Goal: Information Seeking & Learning: Learn about a topic

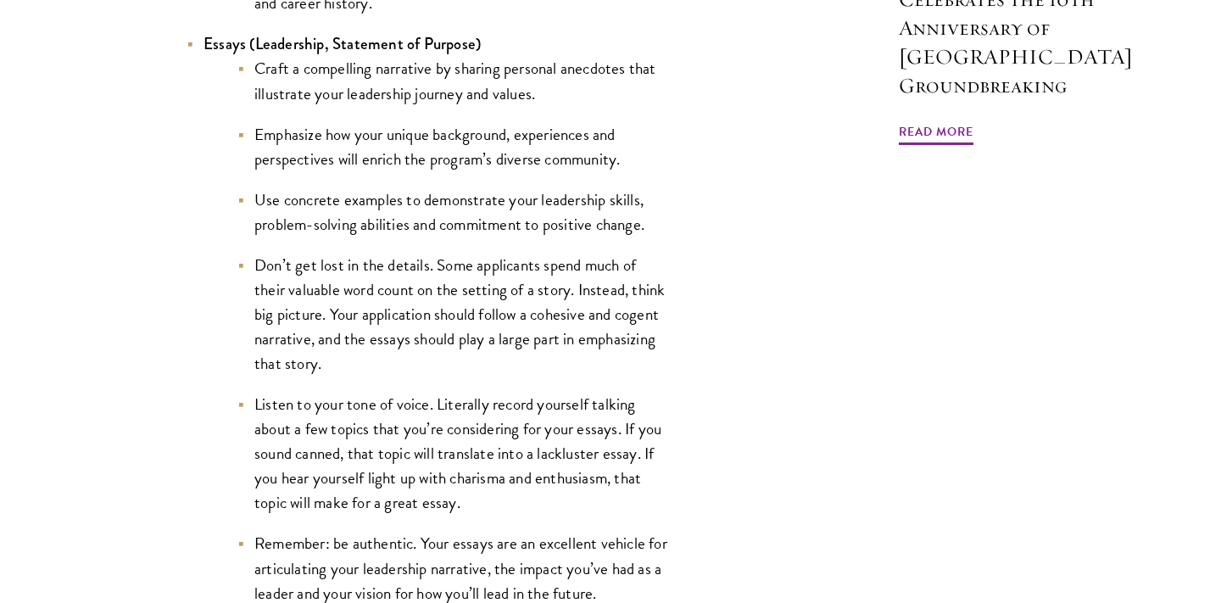
scroll to position [1867, 0]
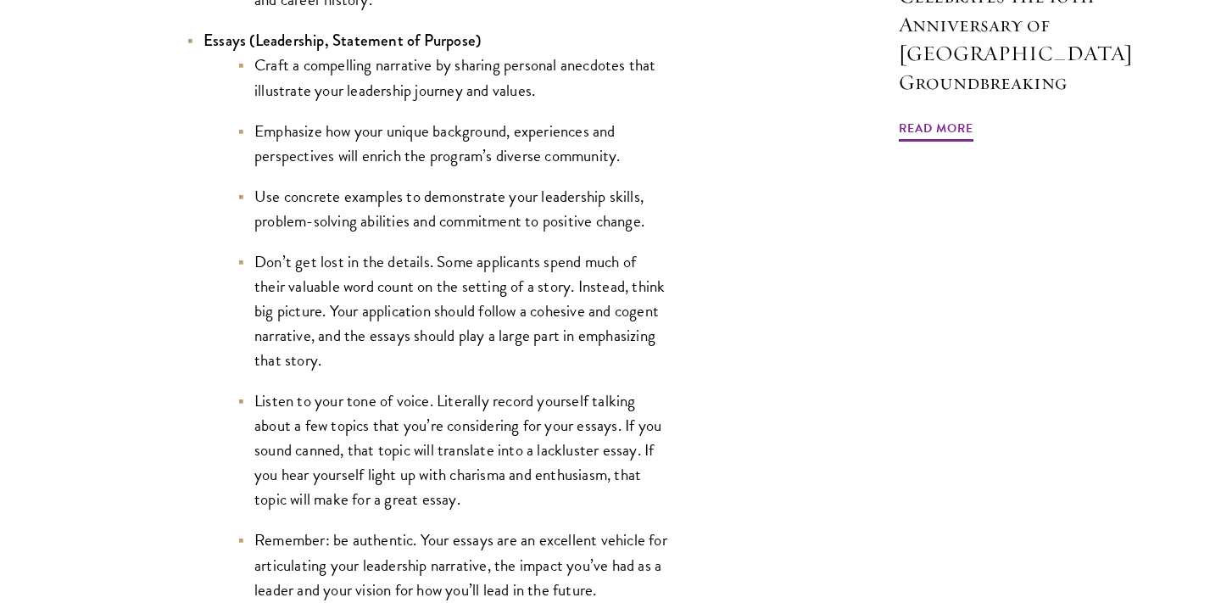
click at [302, 162] on li "Emphasize how your unique background, experiences and perspectives will enrich …" at bounding box center [453, 143] width 432 height 49
click at [303, 162] on li "Emphasize how your unique background, experiences and perspectives will enrich …" at bounding box center [453, 143] width 432 height 49
click at [572, 143] on li "Emphasize how your unique background, experiences and perspectives will enrich …" at bounding box center [453, 143] width 432 height 49
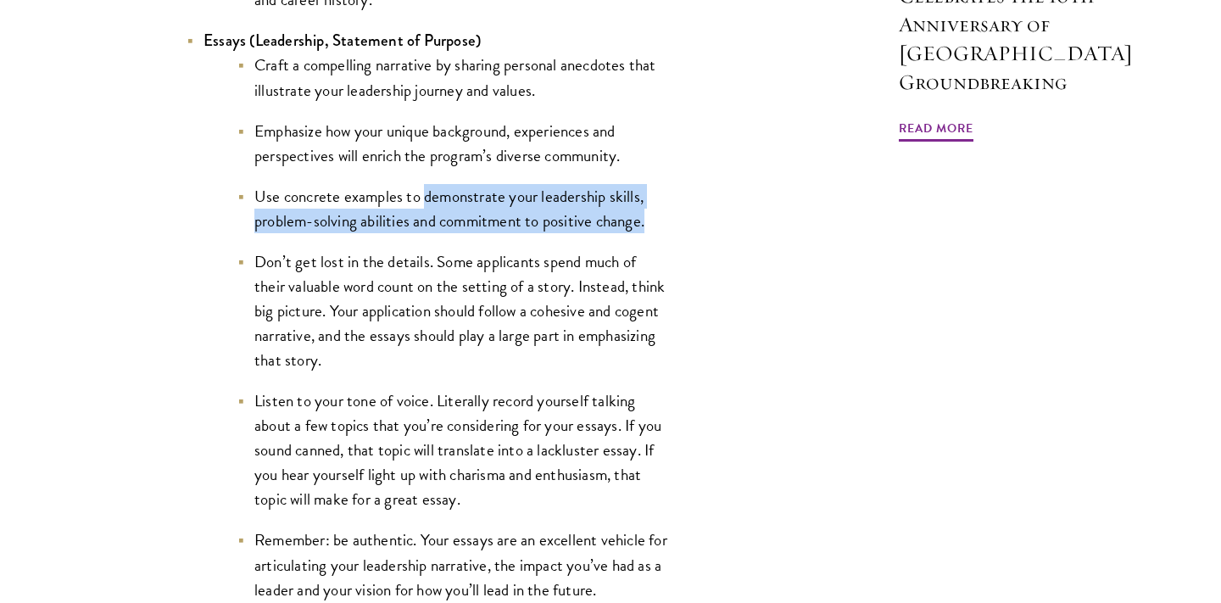
drag, startPoint x: 426, startPoint y: 199, endPoint x: 642, endPoint y: 226, distance: 217.9
click at [644, 230] on li "Use concrete examples to demonstrate your leadership skills, problem-solving ab…" at bounding box center [453, 208] width 432 height 49
copy li "demonstrate your leadership skills, problem-solving abilities and commitment to…"
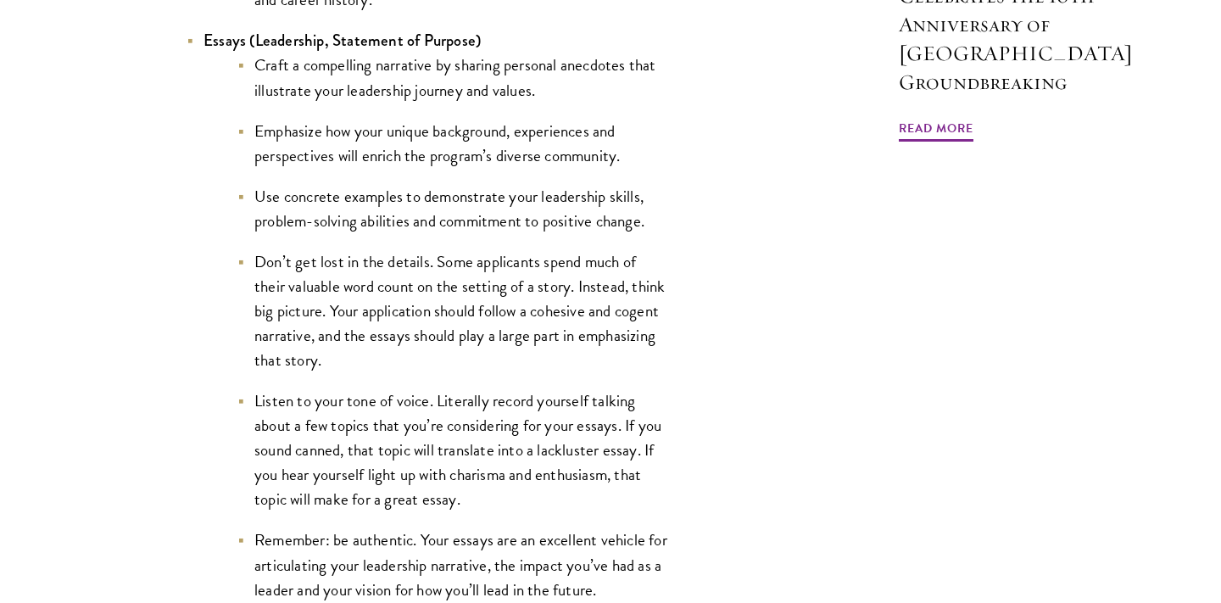
click at [342, 142] on li "Emphasize how your unique background, experiences and perspectives will enrich …" at bounding box center [453, 143] width 432 height 49
click at [316, 133] on li "Emphasize how your unique background, experiences and perspectives will enrich …" at bounding box center [453, 143] width 432 height 49
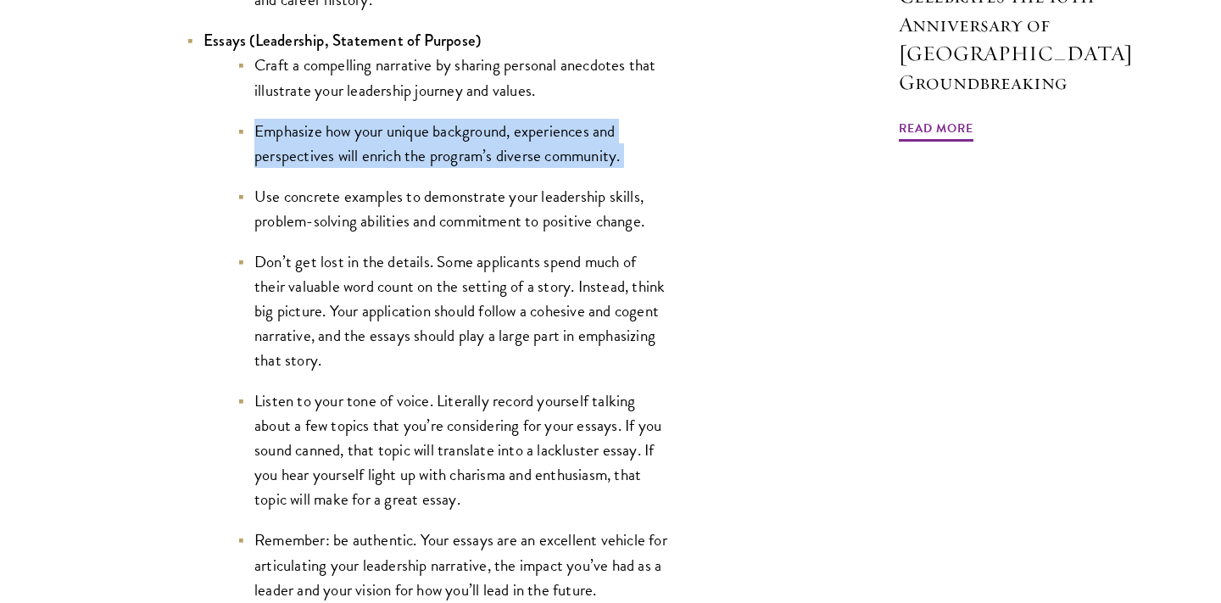
click at [316, 133] on li "Emphasize how your unique background, experiences and perspectives will enrich …" at bounding box center [453, 143] width 432 height 49
copy ul "Emphasize how your unique background, experiences and perspectives will enrich …"
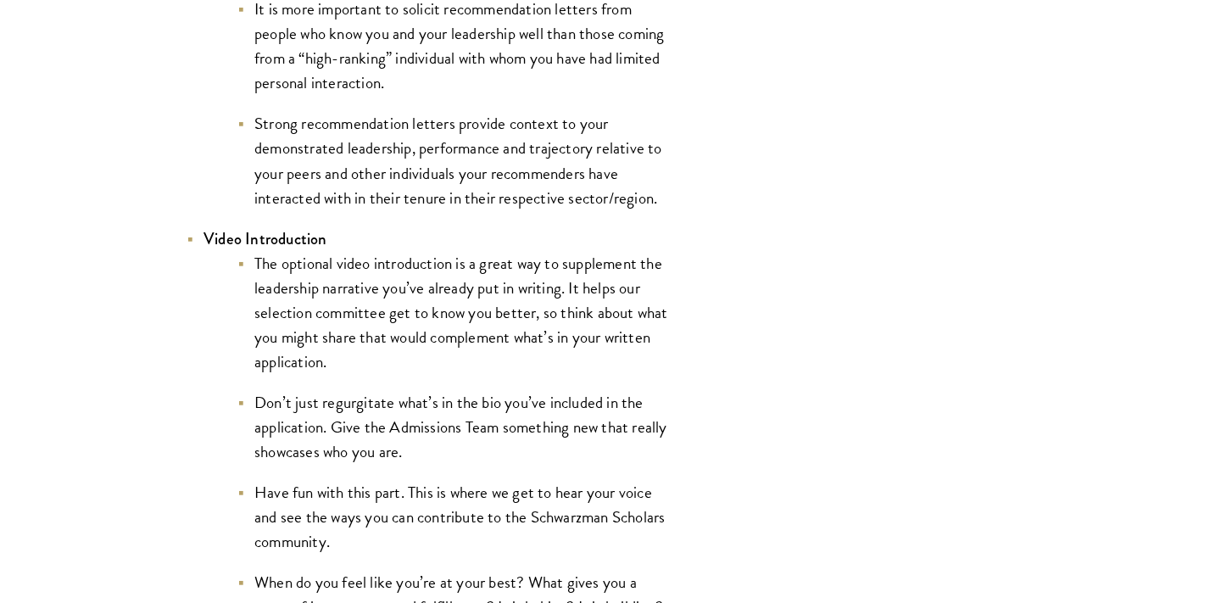
scroll to position [2722, 0]
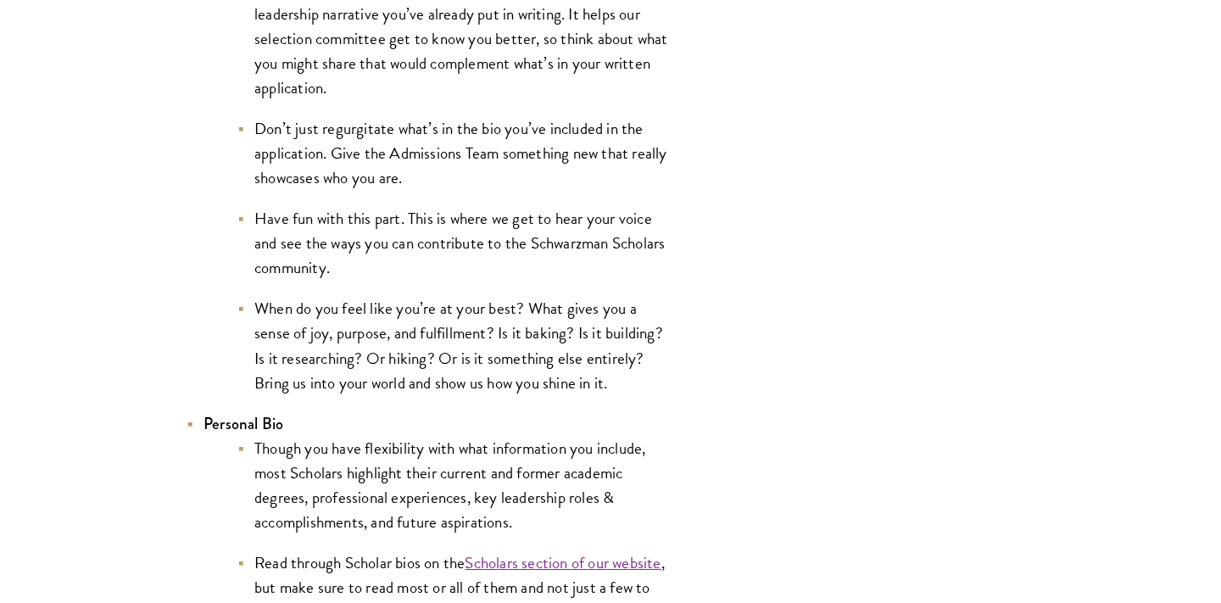
scroll to position [2993, 0]
click at [597, 350] on li "When do you feel like you’re at your best? What gives you a sense of joy, purpo…" at bounding box center [453, 343] width 432 height 98
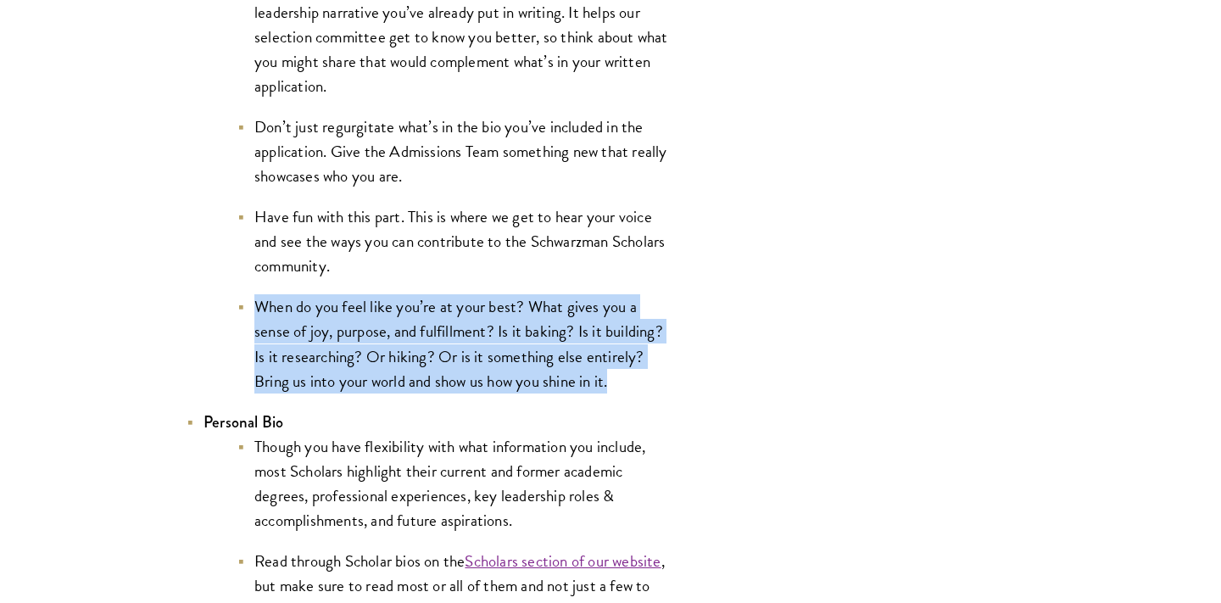
copy ul "When do you feel like you’re at your best? What gives you a sense of joy, purpo…"
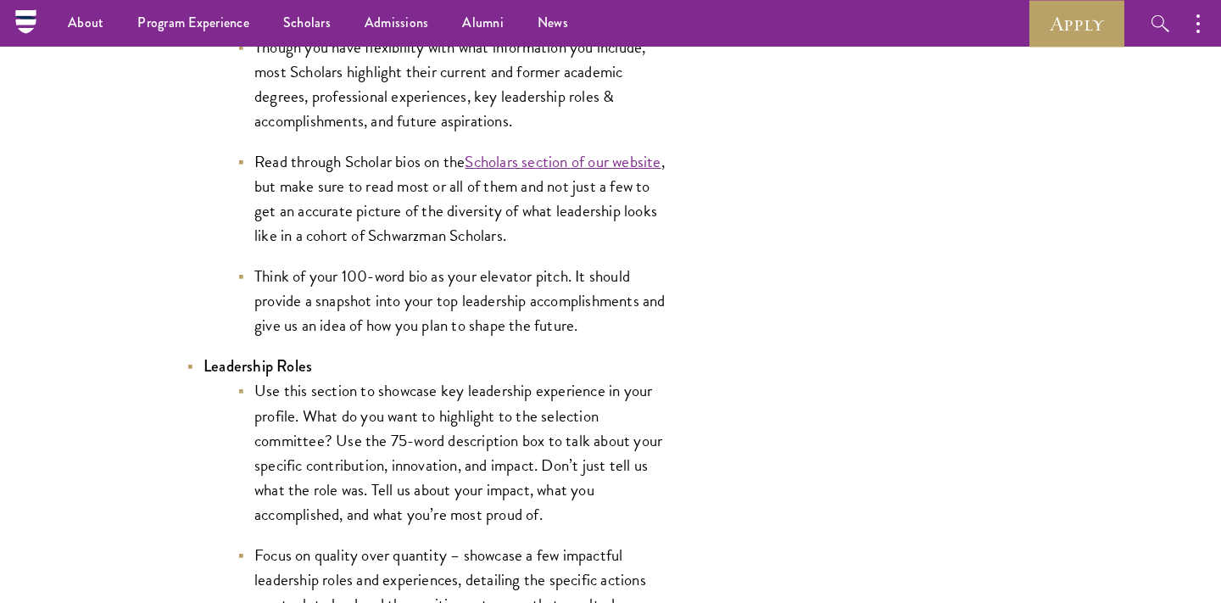
scroll to position [3384, 0]
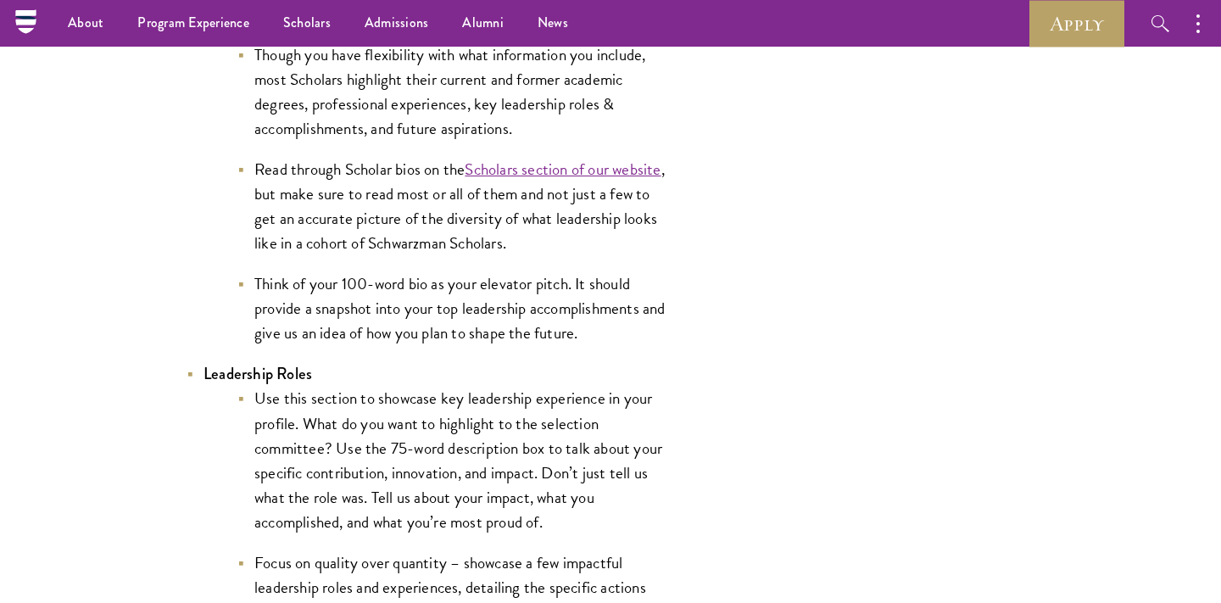
click at [548, 315] on li "Think of your 100-word bio as your elevator pitch. It should provide a snapshot…" at bounding box center [453, 308] width 432 height 74
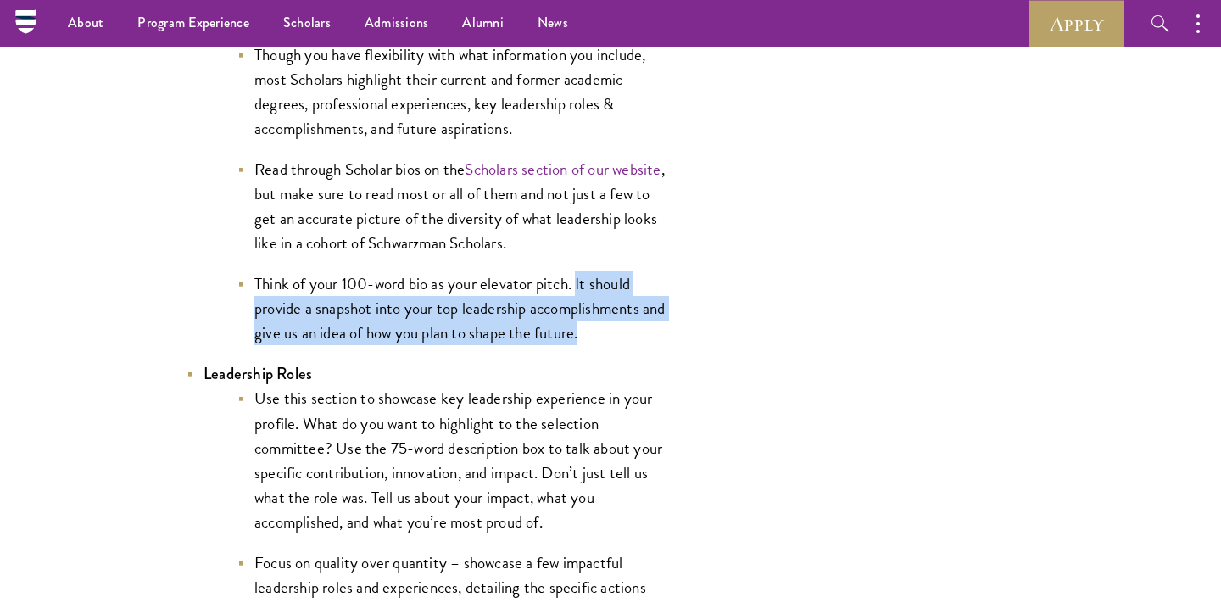
drag, startPoint x: 589, startPoint y: 343, endPoint x: 578, endPoint y: 288, distance: 56.2
click at [578, 288] on li "Think of your 100-word bio as your elevator pitch. It should provide a snapshot…" at bounding box center [453, 308] width 432 height 74
copy li "It should provide a snapshot into your top leadership accomplishments and give …"
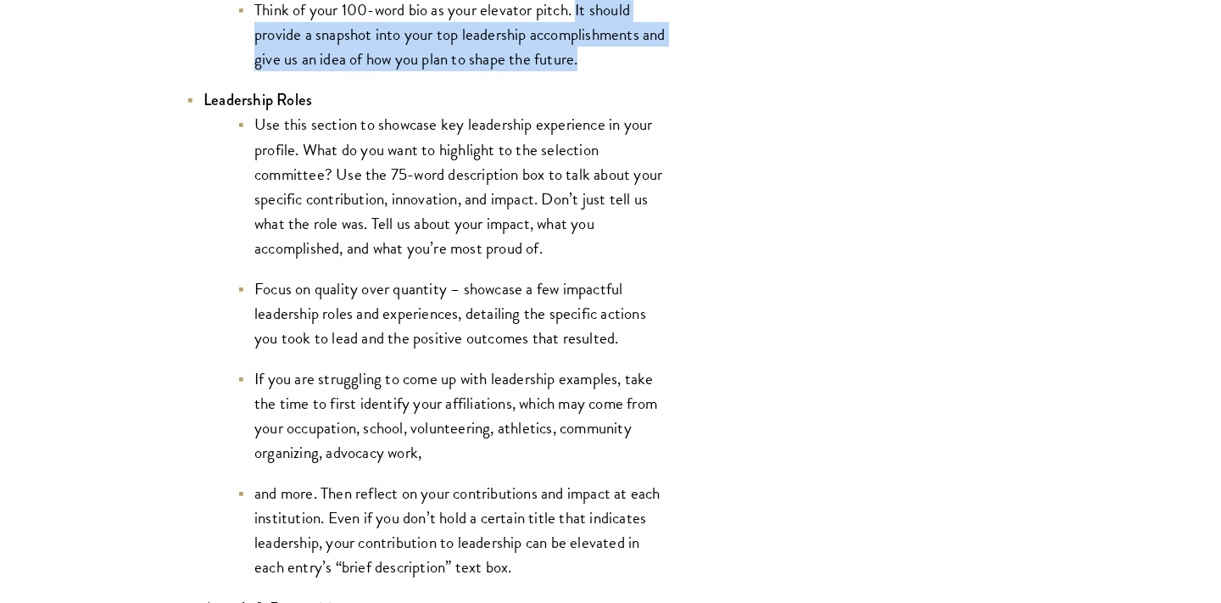
scroll to position [3661, 0]
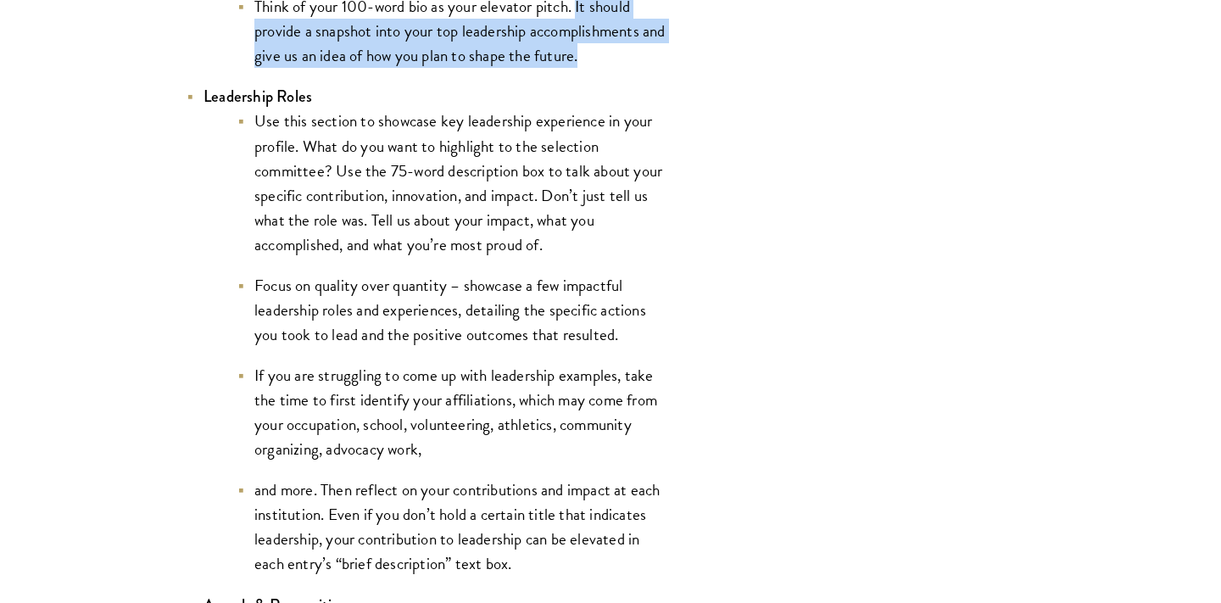
click at [504, 224] on li "Use this section to showcase key leadership experience in your profile. What do…" at bounding box center [453, 183] width 432 height 148
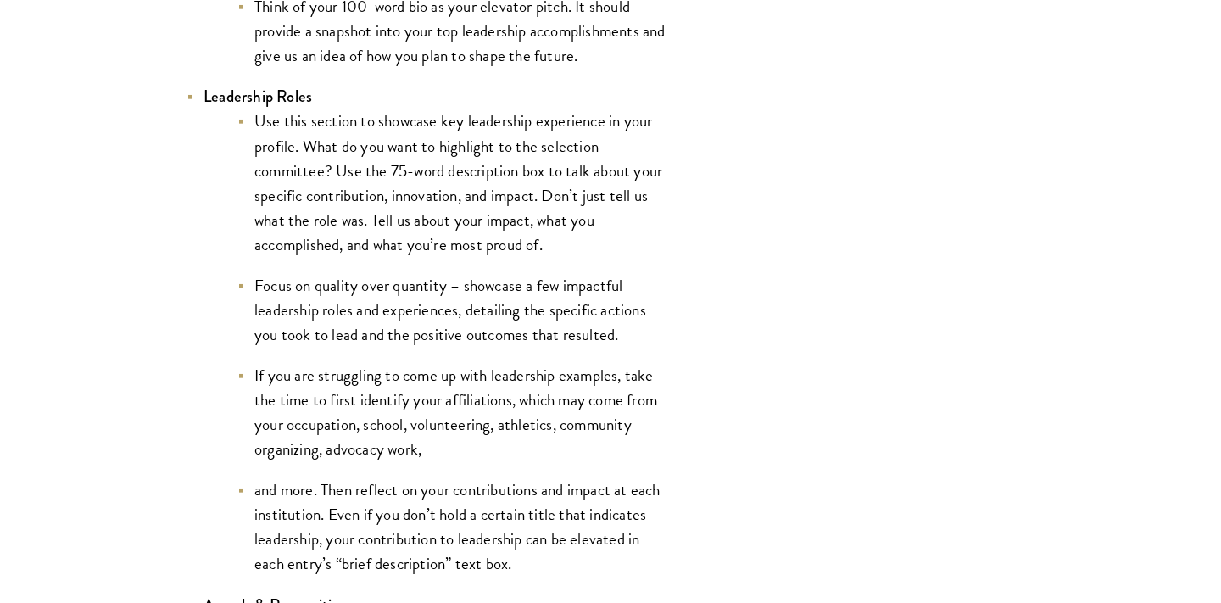
click at [504, 224] on li "Use this section to showcase key leadership experience in your profile. What do…" at bounding box center [453, 183] width 432 height 148
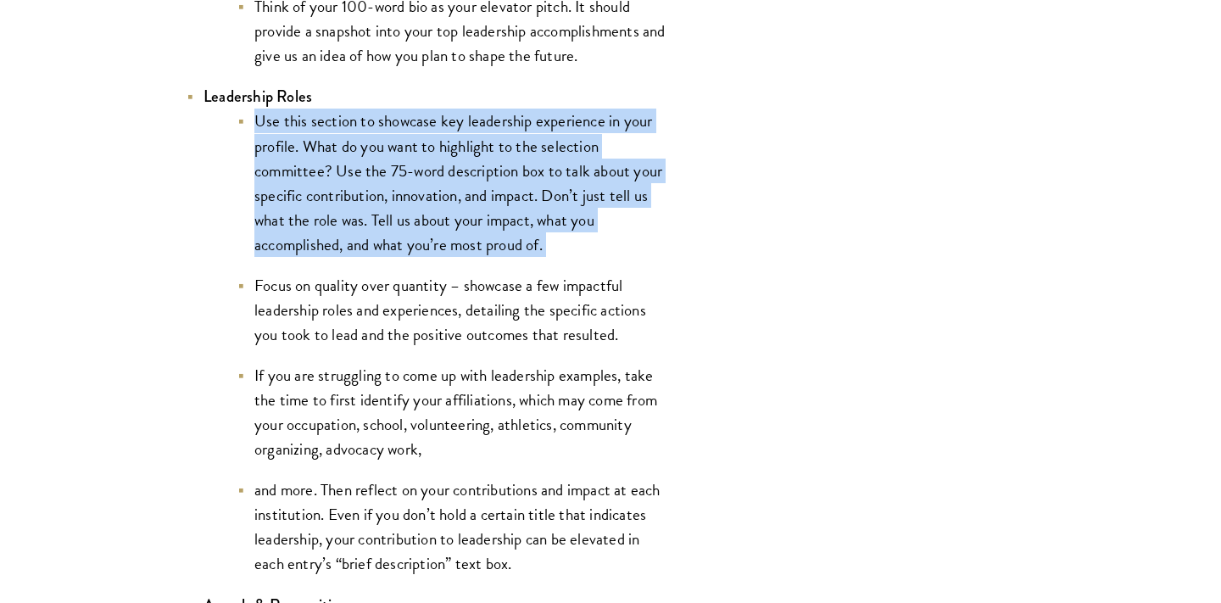
copy ul "Use this section to showcase key leadership experience in your profile. What do…"
click at [437, 305] on li "Focus on quality over quantity – showcase a few impactful leadership roles and …" at bounding box center [453, 310] width 432 height 74
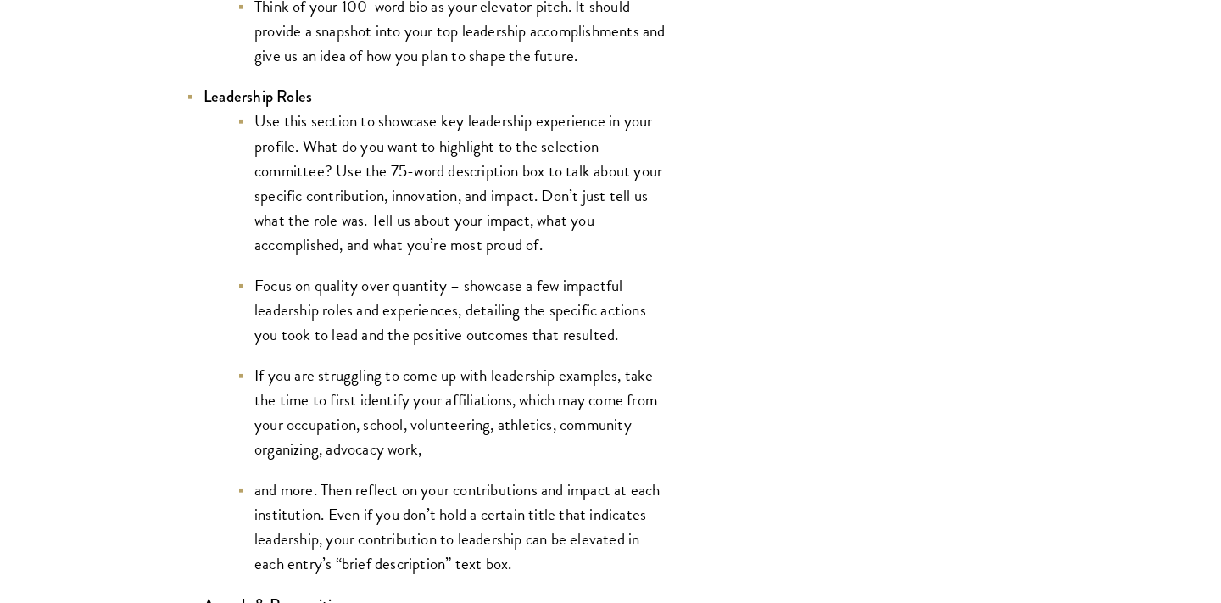
click at [437, 305] on li "Focus on quality over quantity – showcase a few impactful leadership roles and …" at bounding box center [453, 310] width 432 height 74
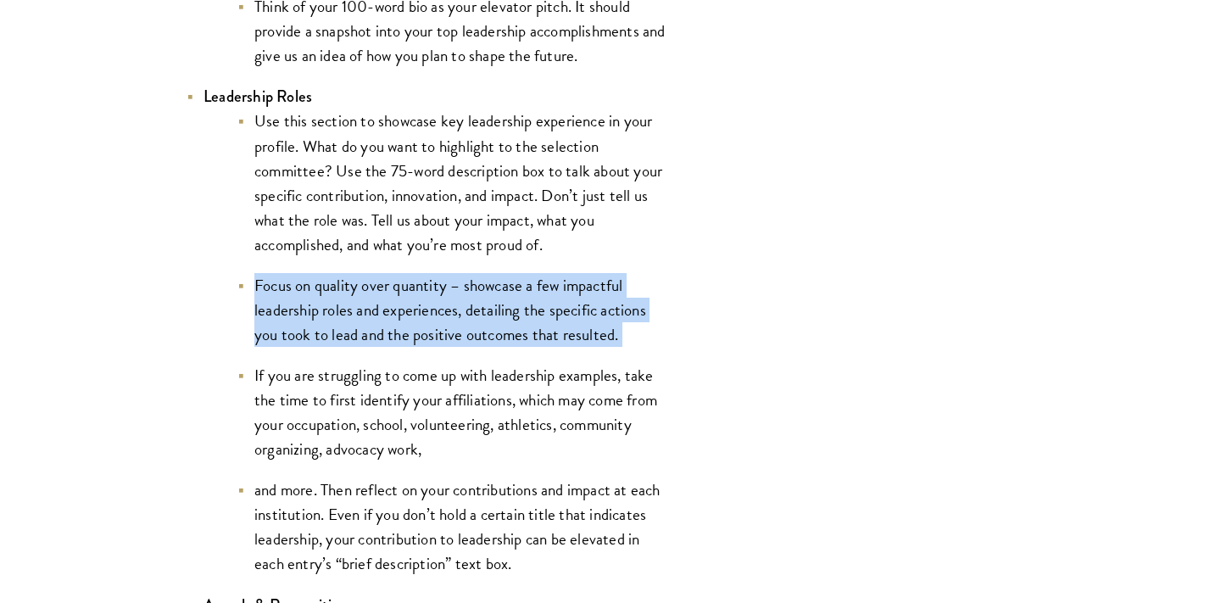
copy ul "Focus on quality over quantity – showcase a few impactful leadership roles and …"
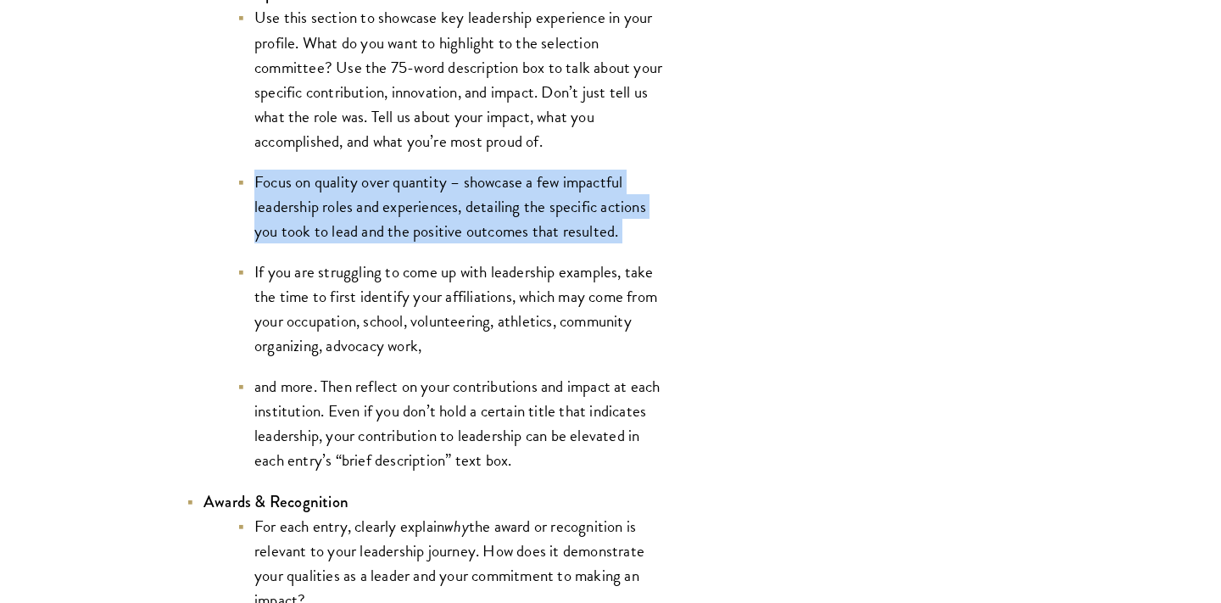
scroll to position [3768, 0]
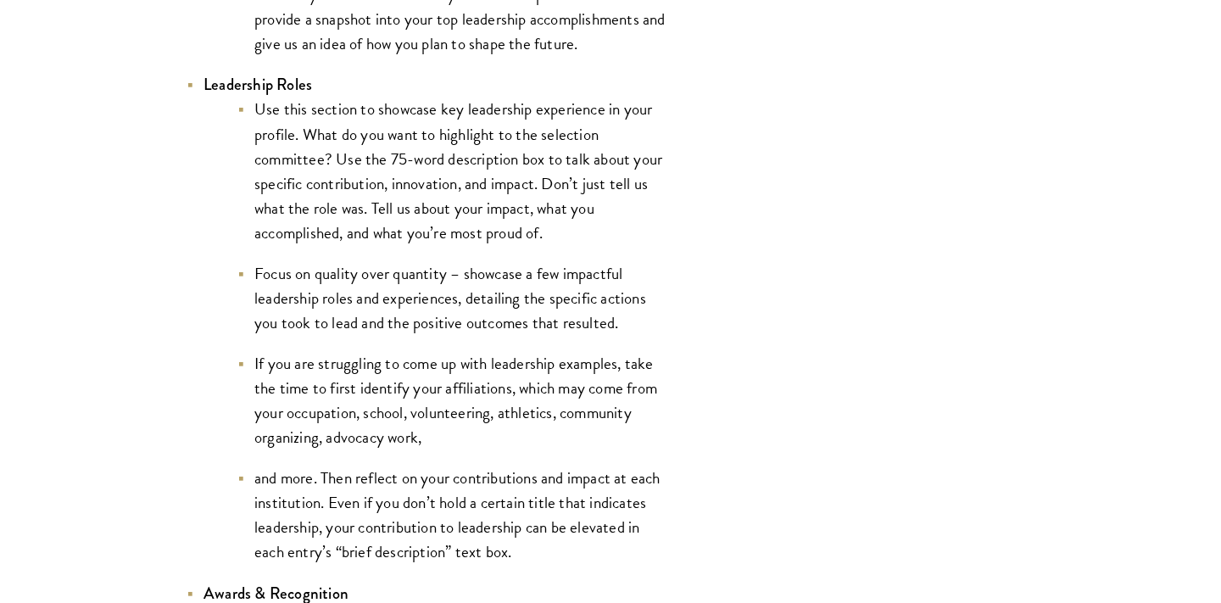
click at [326, 318] on li "Focus on quality over quantity – showcase a few impactful leadership roles and …" at bounding box center [453, 298] width 432 height 74
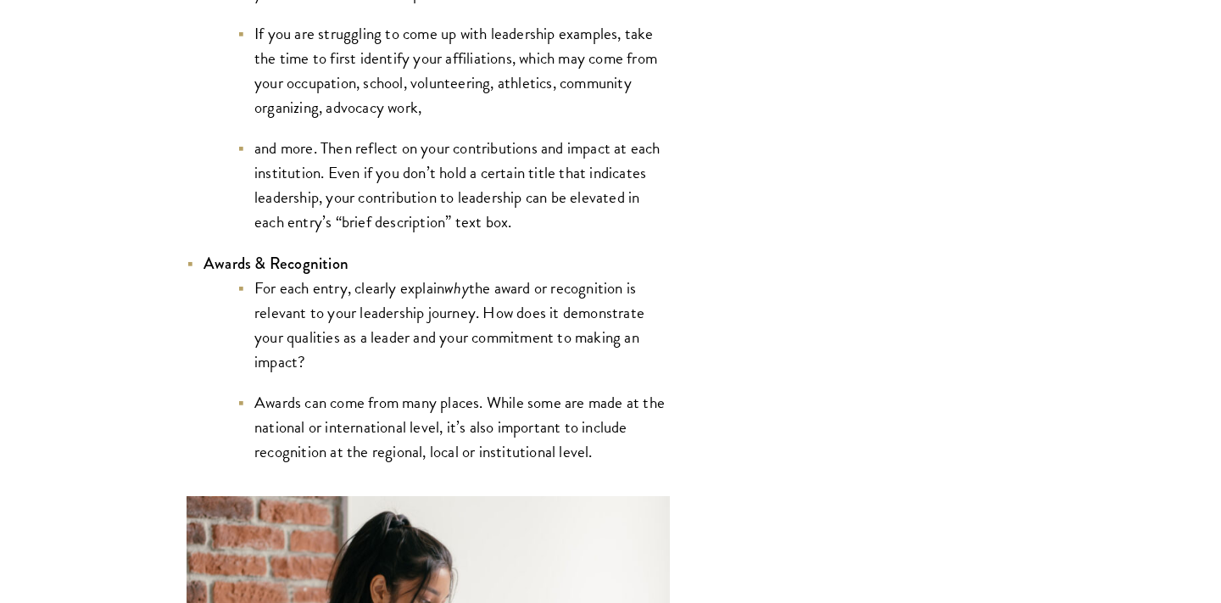
scroll to position [4004, 0]
click at [523, 304] on li "For each entry, clearly explain why the award or recognition is relevant to you…" at bounding box center [453, 324] width 432 height 98
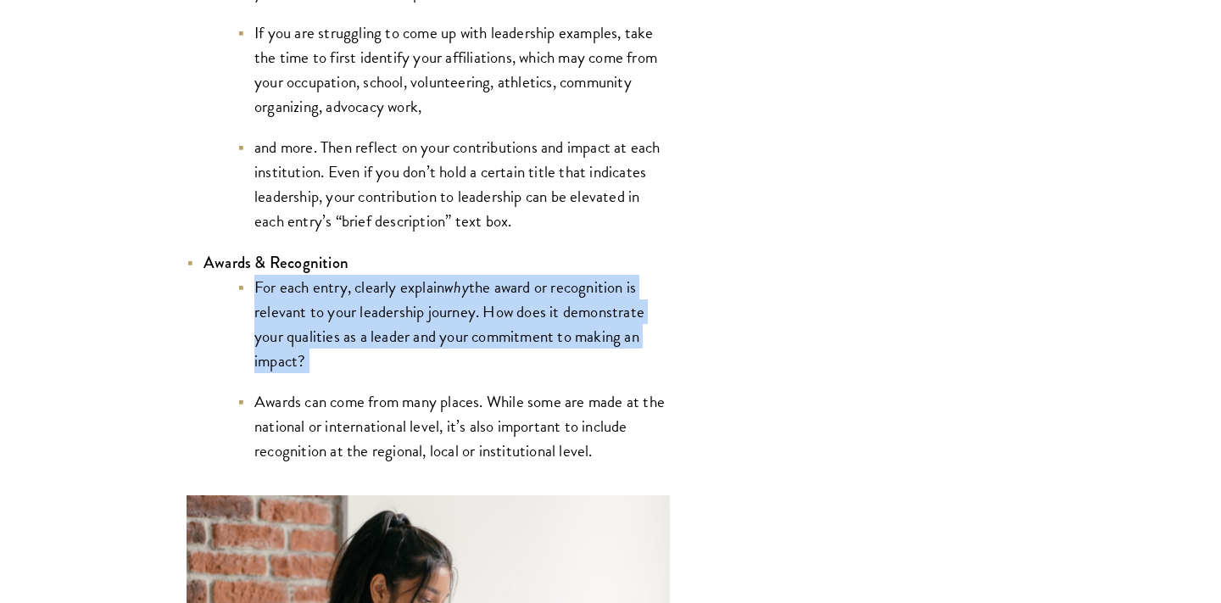
copy ul "For each entry, clearly explain why the award or recognition is relevant to you…"
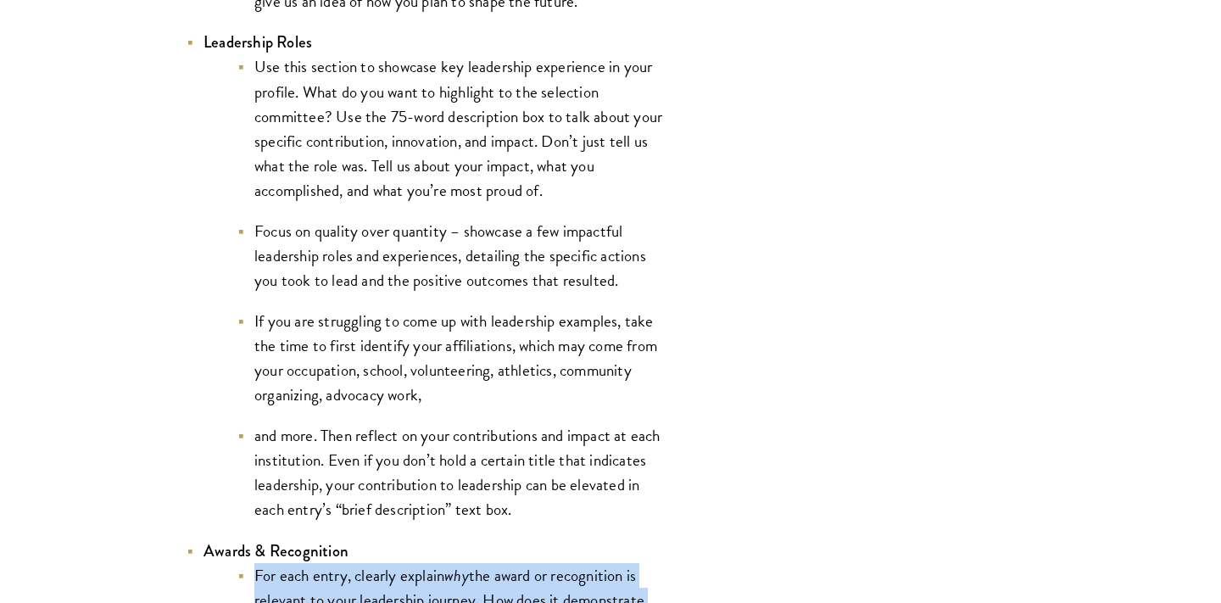
scroll to position [3719, 0]
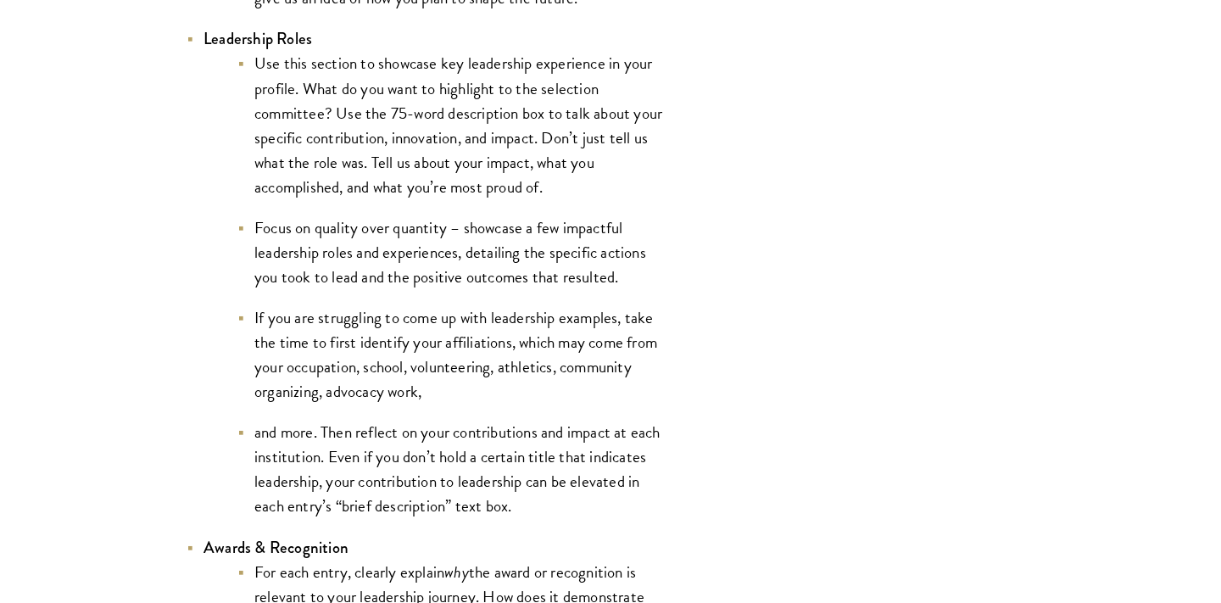
click at [367, 274] on li "Focus on quality over quantity – showcase a few impactful leadership roles and …" at bounding box center [453, 252] width 432 height 74
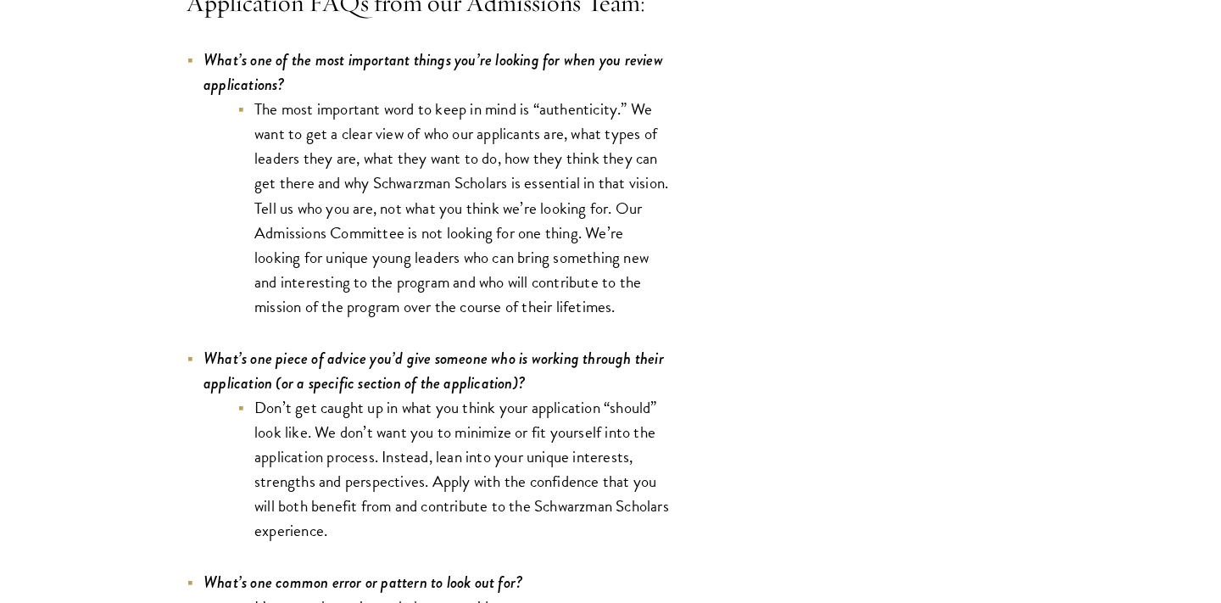
scroll to position [4964, 0]
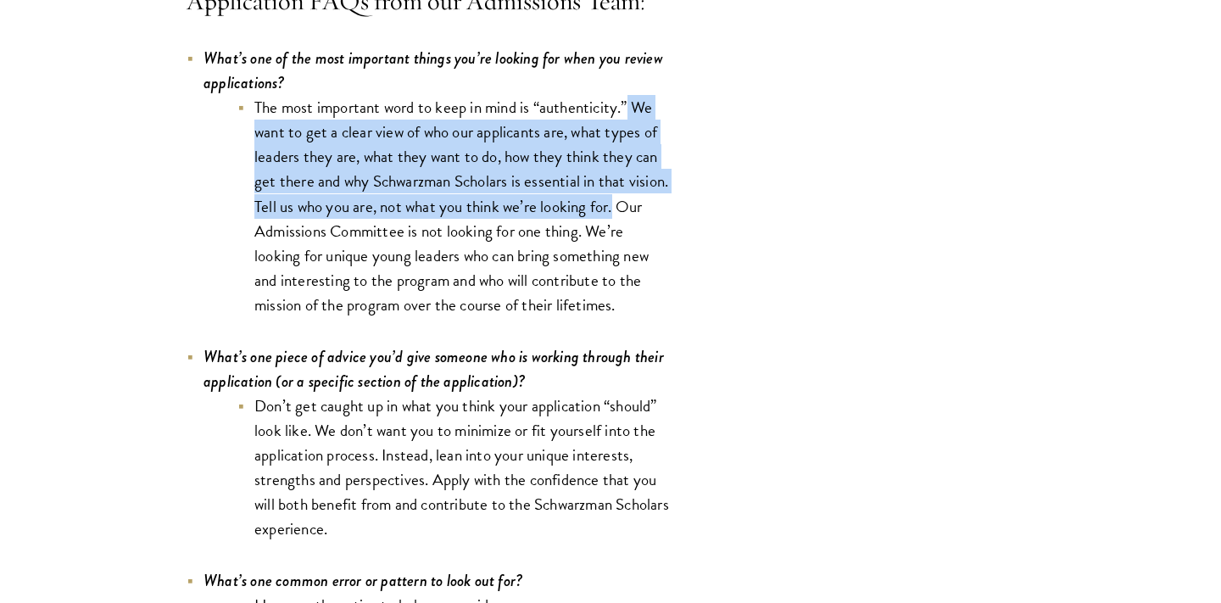
drag, startPoint x: 628, startPoint y: 112, endPoint x: 715, endPoint y: 208, distance: 129.6
click at [715, 208] on div "Completing your application requires time, energy, and dedication. Our Admissio…" at bounding box center [466, 321] width 763 height 9272
copy li "We want to get a clear view of who our applicants are, what types of leaders th…"
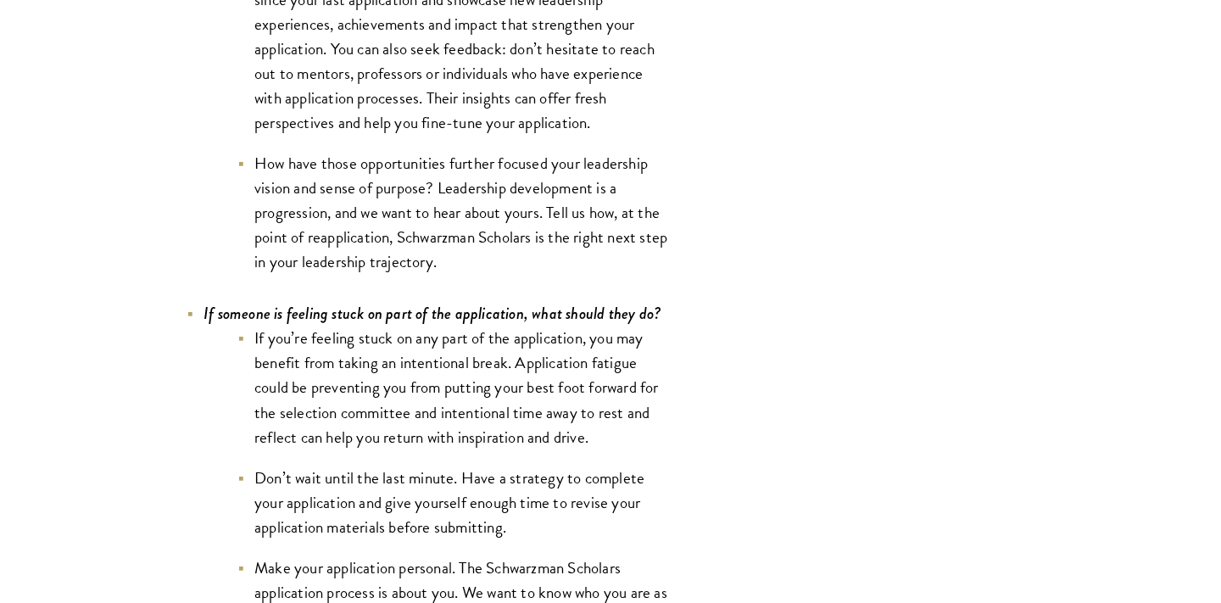
scroll to position [6539, 0]
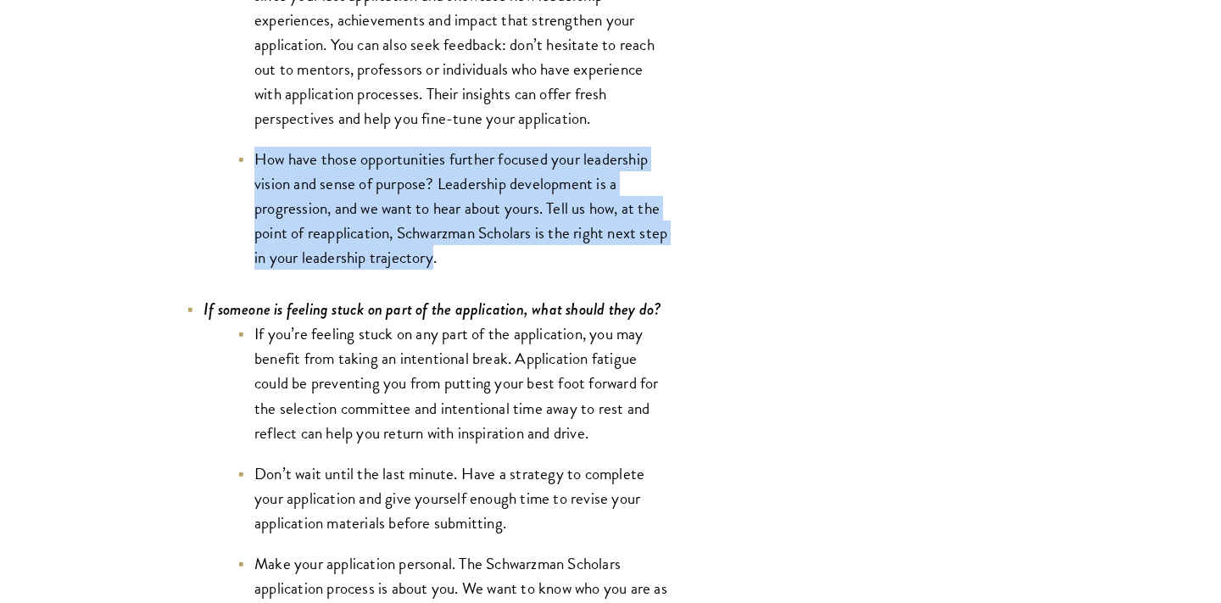
drag, startPoint x: 466, startPoint y: 273, endPoint x: 256, endPoint y: 169, distance: 234.7
click at [256, 169] on li "How have those opportunities further focused your leadership vision and sense o…" at bounding box center [453, 208] width 432 height 123
copy li "How have those opportunities further focused your leadership vision and sense o…"
click at [523, 220] on li "How have those opportunities further focused your leadership vision and sense o…" at bounding box center [453, 208] width 432 height 123
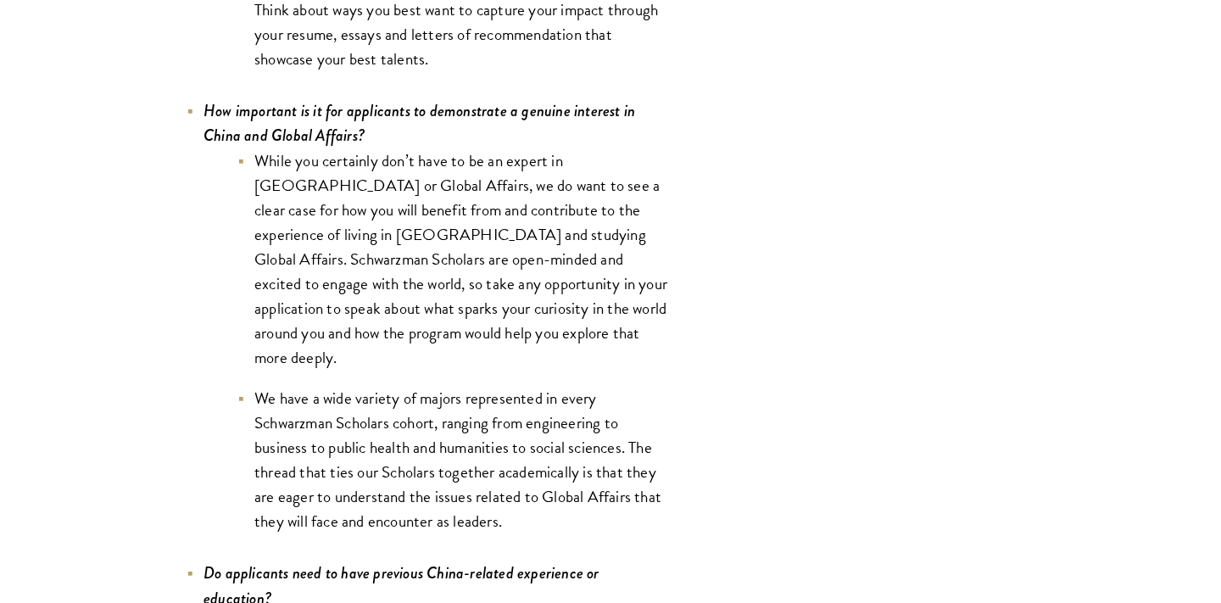
scroll to position [7697, 0]
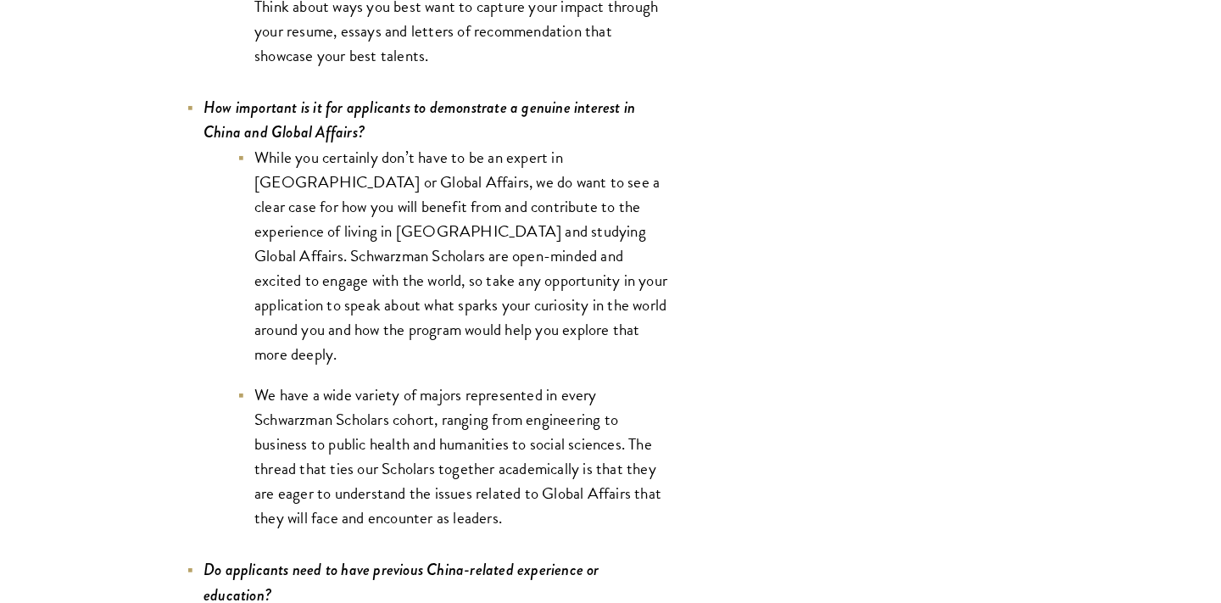
click at [372, 348] on li "While you certainly don’t have to be an expert in China or Global Affairs, we d…" at bounding box center [453, 256] width 432 height 222
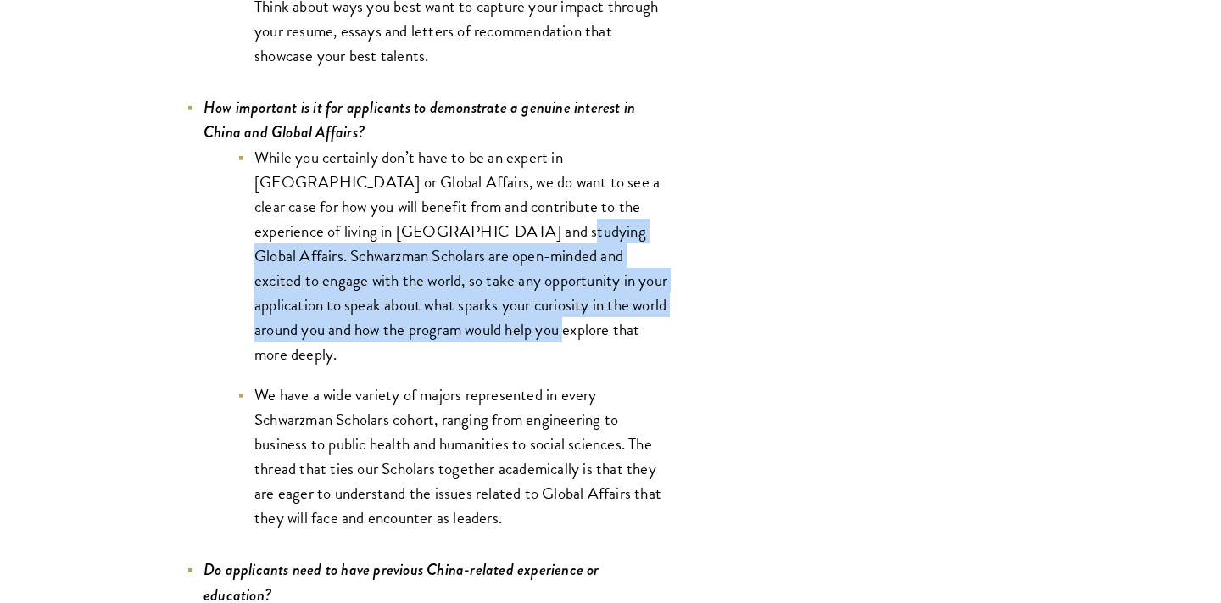
drag, startPoint x: 365, startPoint y: 346, endPoint x: 409, endPoint y: 243, distance: 112.0
click at [409, 243] on li "While you certainly don’t have to be an expert in China or Global Affairs, we d…" at bounding box center [453, 256] width 432 height 222
copy li "Schwarzman Scholars are open-minded and excited to engage with the world, so ta…"
click at [531, 327] on li "While you certainly don’t have to be an expert in China or Global Affairs, we d…" at bounding box center [453, 256] width 432 height 222
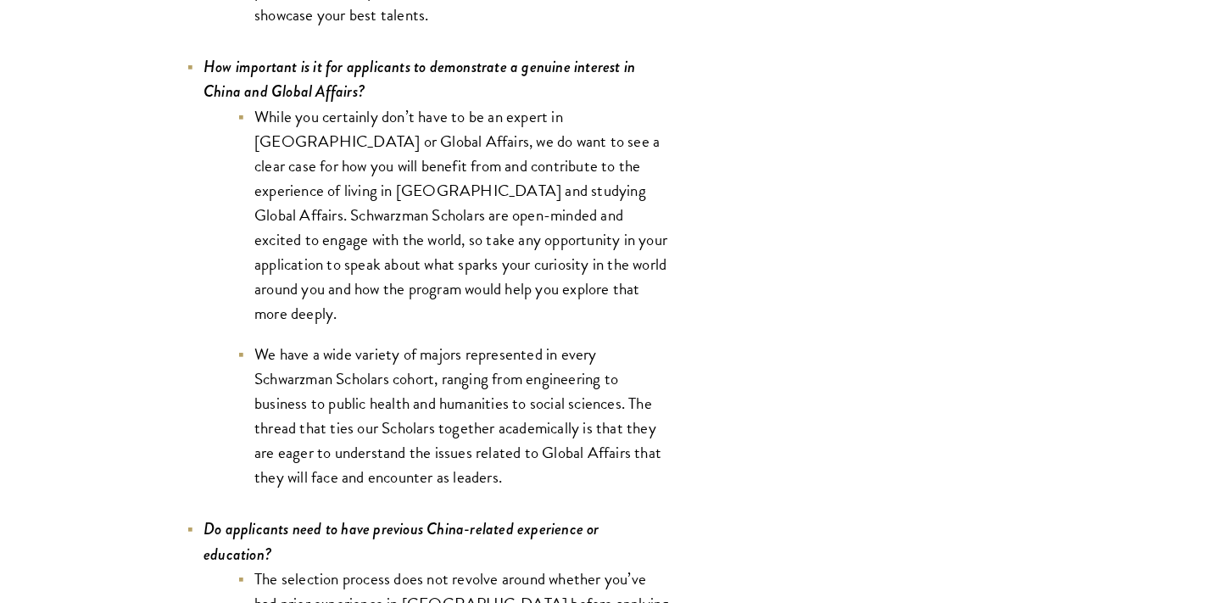
scroll to position [7738, 0]
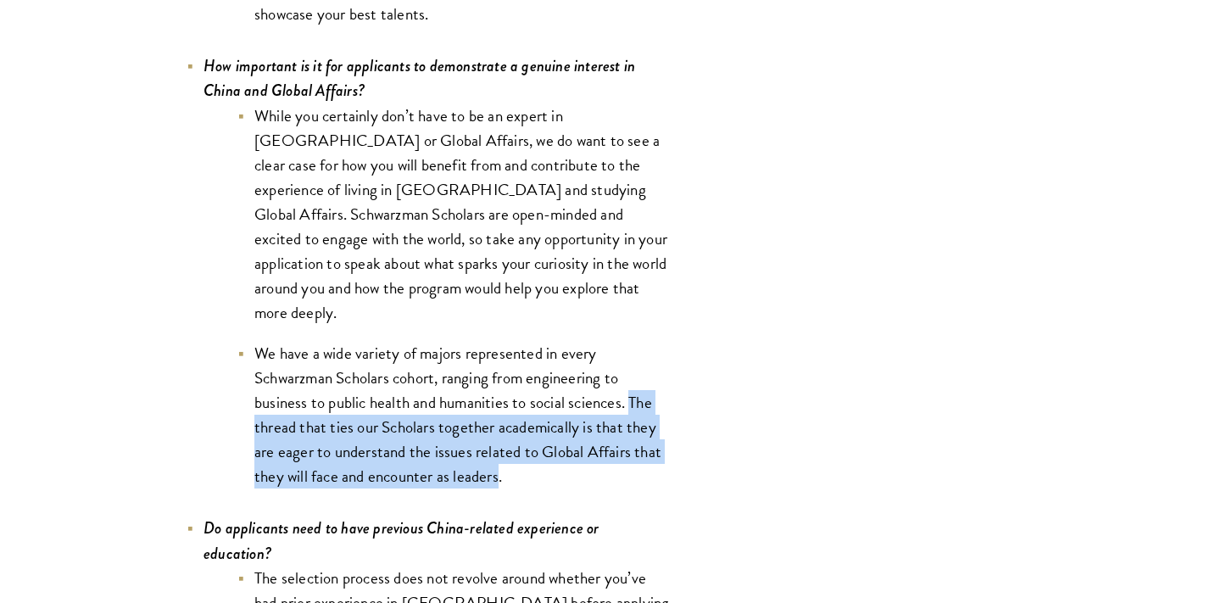
drag, startPoint x: 501, startPoint y: 460, endPoint x: 635, endPoint y: 390, distance: 151.3
click at [635, 390] on li "We have a wide variety of majors represented in every Schwarzman Scholars cohor…" at bounding box center [453, 415] width 432 height 148
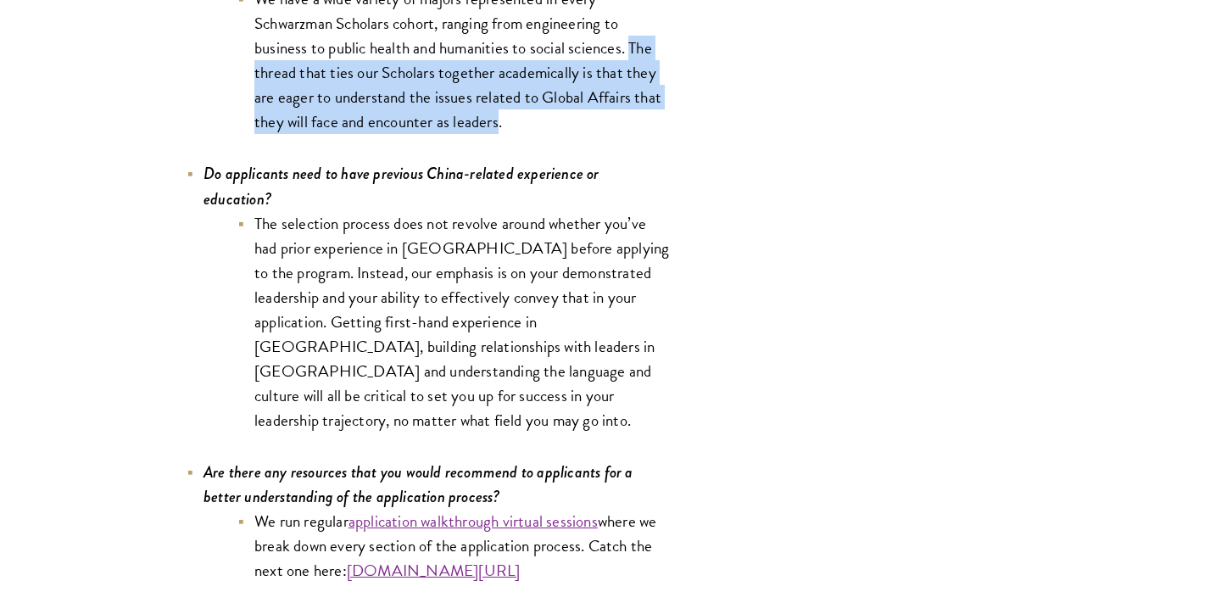
scroll to position [8094, 0]
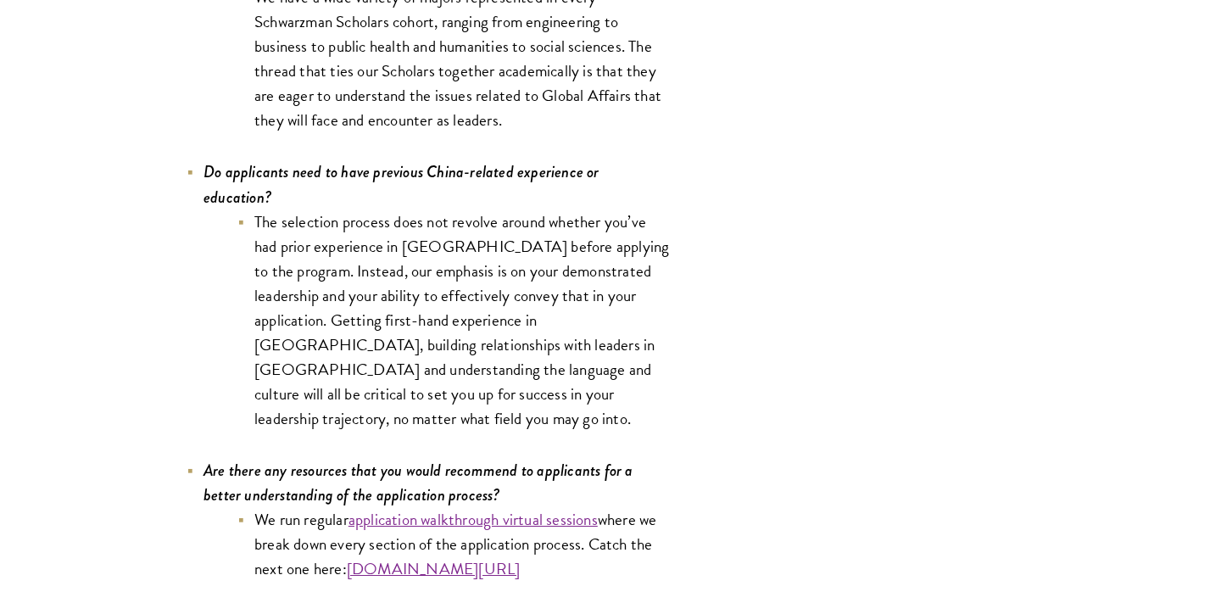
click at [256, 310] on li "The selection process does not revolve around whether you’ve had prior experien…" at bounding box center [453, 320] width 432 height 222
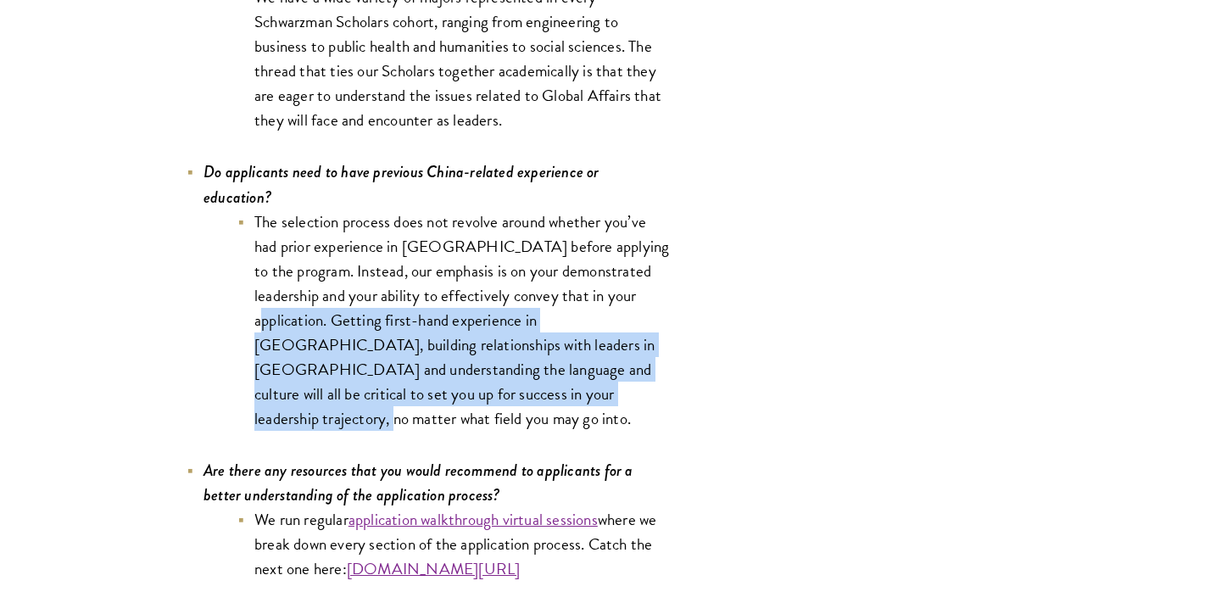
drag, startPoint x: 256, startPoint y: 310, endPoint x: 630, endPoint y: 389, distance: 382.1
click at [630, 389] on li "The selection process does not revolve around whether you’ve had prior experien…" at bounding box center [453, 320] width 432 height 222
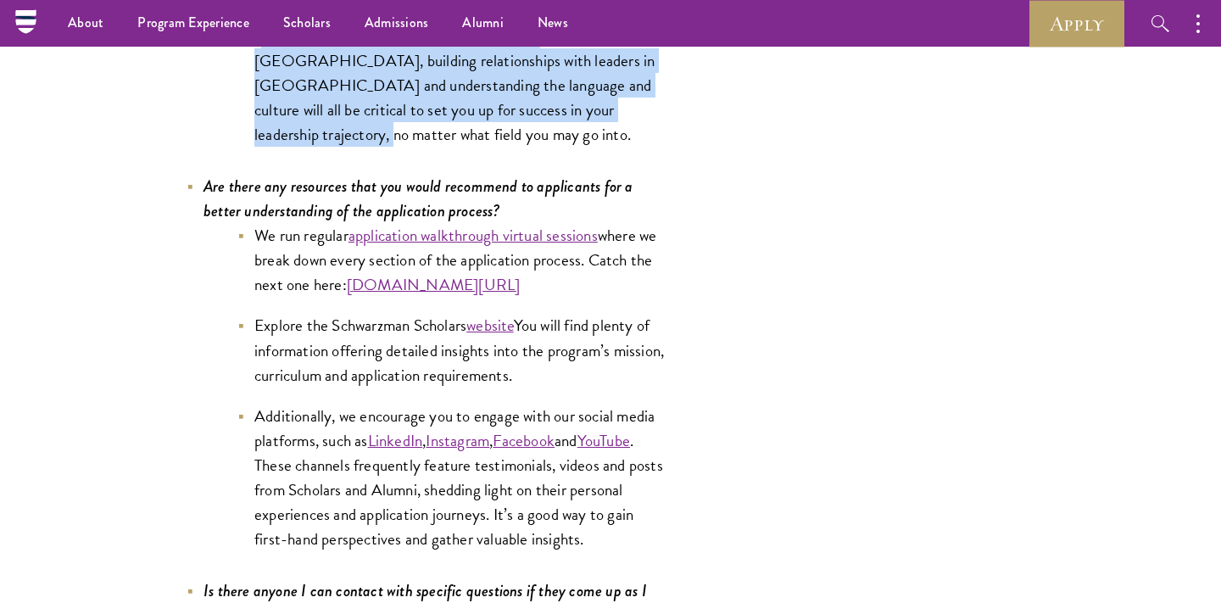
scroll to position [8359, 0]
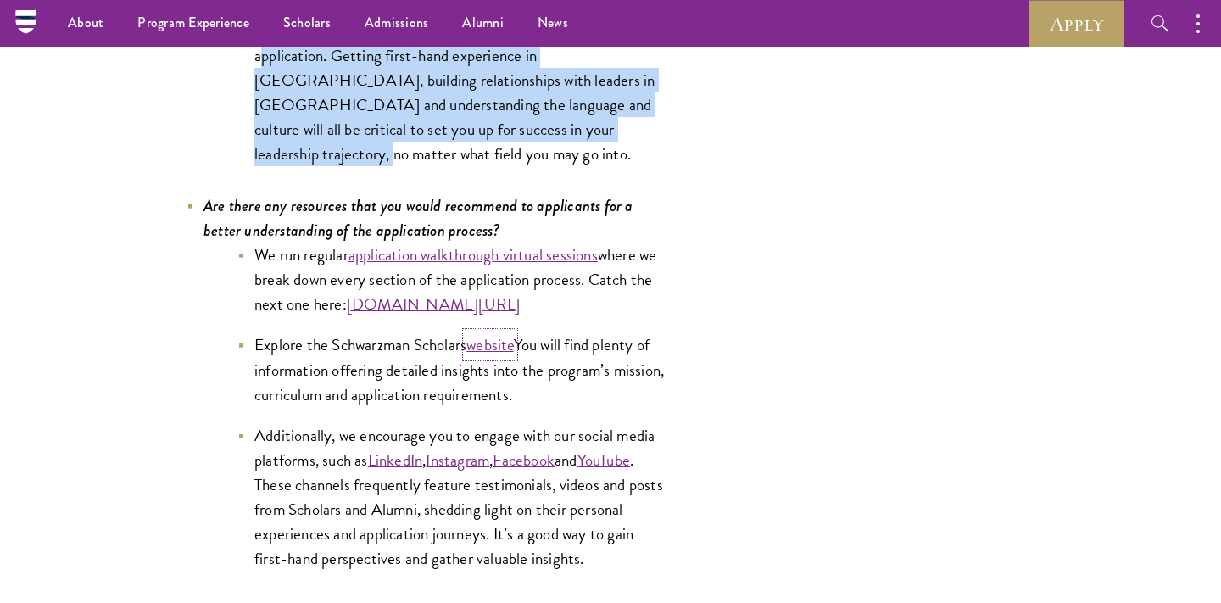
click at [498, 335] on link "website" at bounding box center [489, 344] width 47 height 25
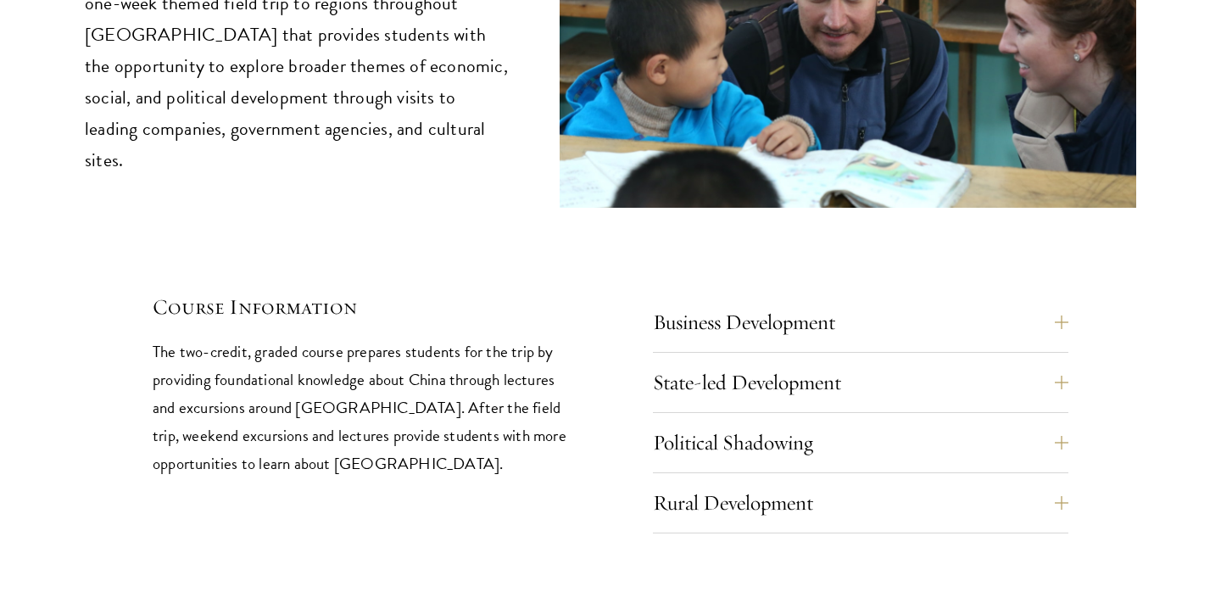
scroll to position [7054, 0]
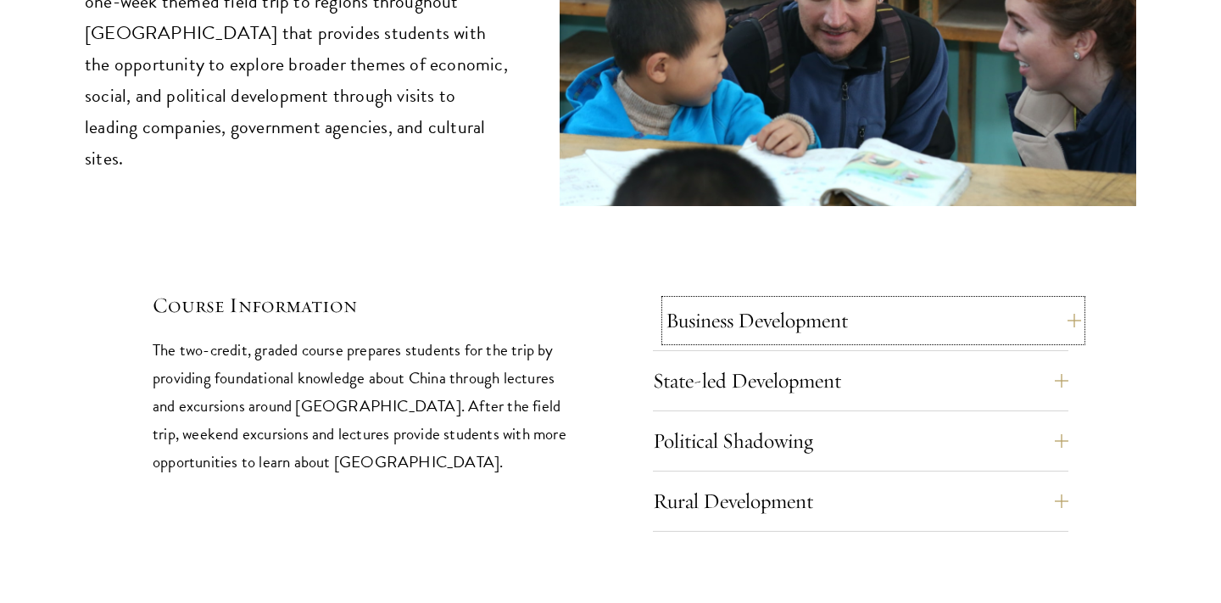
click at [710, 300] on button "Business Development" at bounding box center [872, 320] width 415 height 41
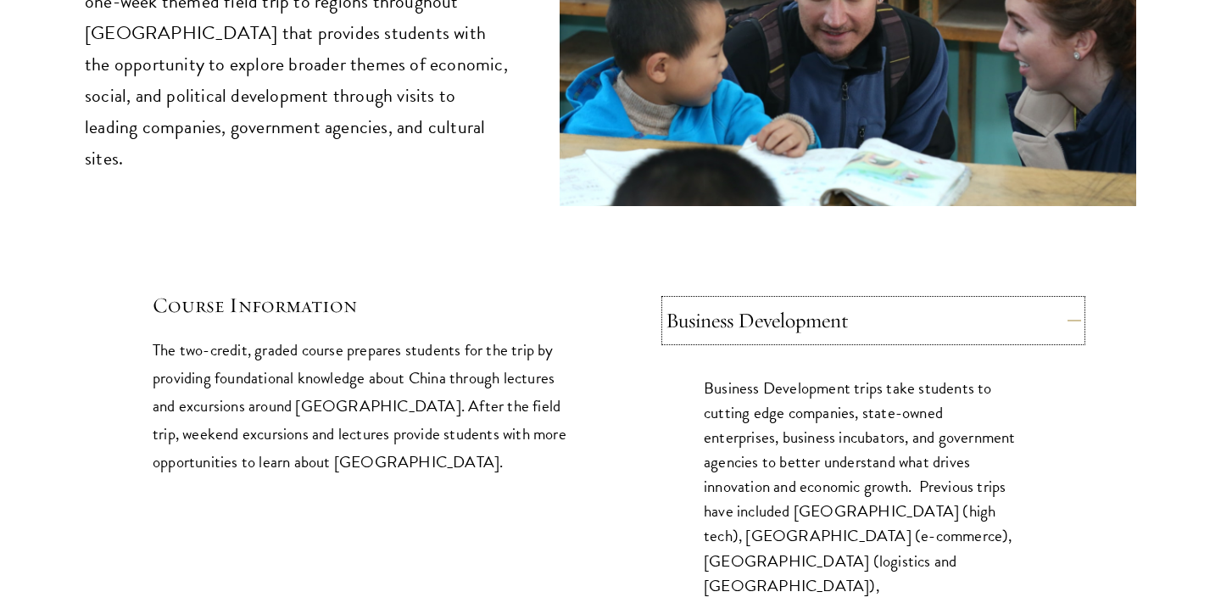
click at [710, 300] on button "Business Development" at bounding box center [872, 320] width 415 height 41
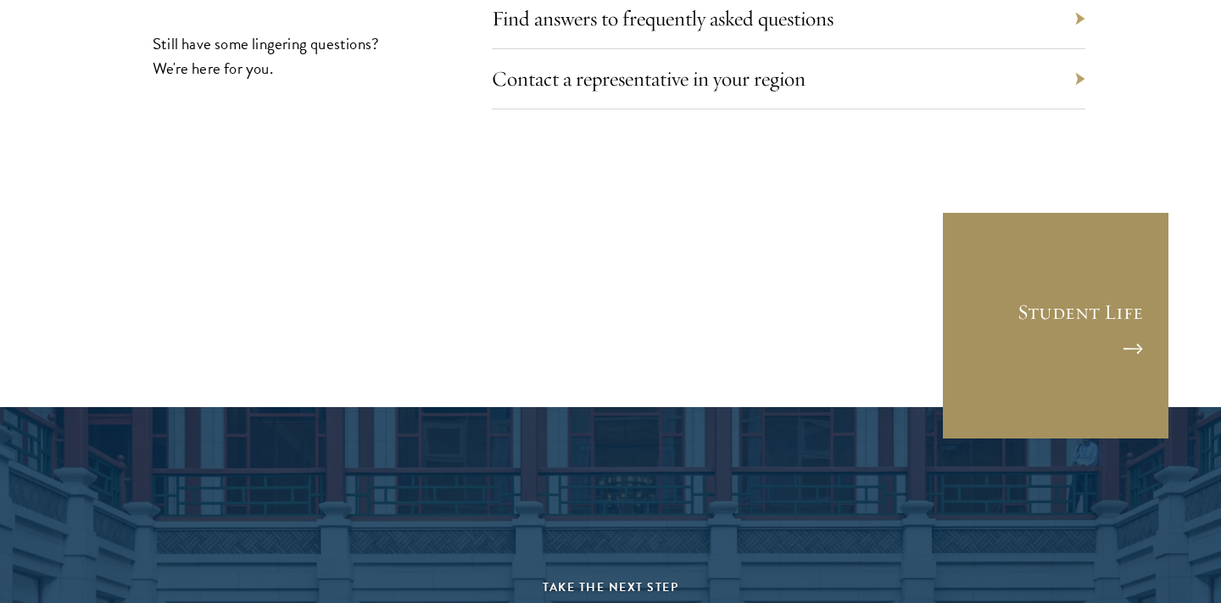
scroll to position [9532, 0]
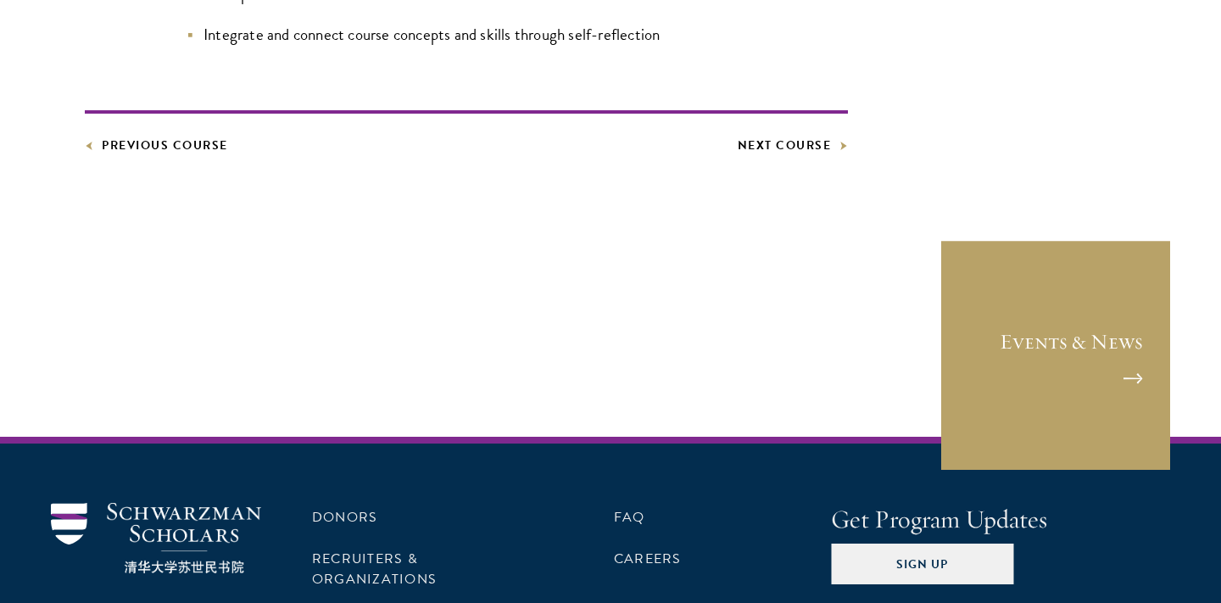
scroll to position [1400, 0]
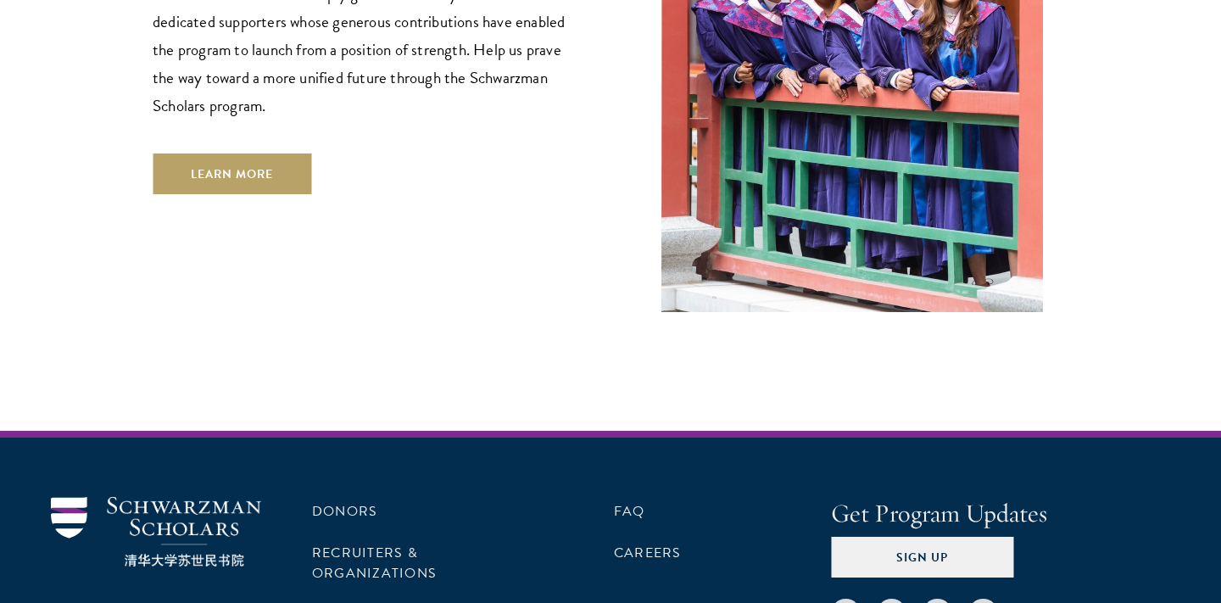
scroll to position [4922, 0]
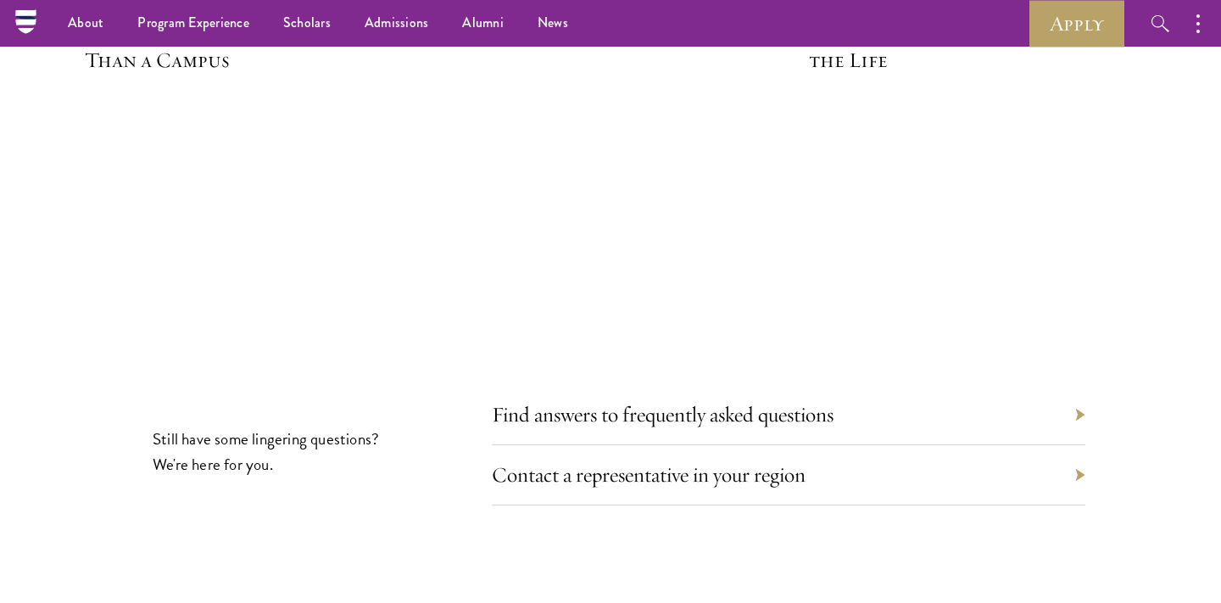
scroll to position [5012, 0]
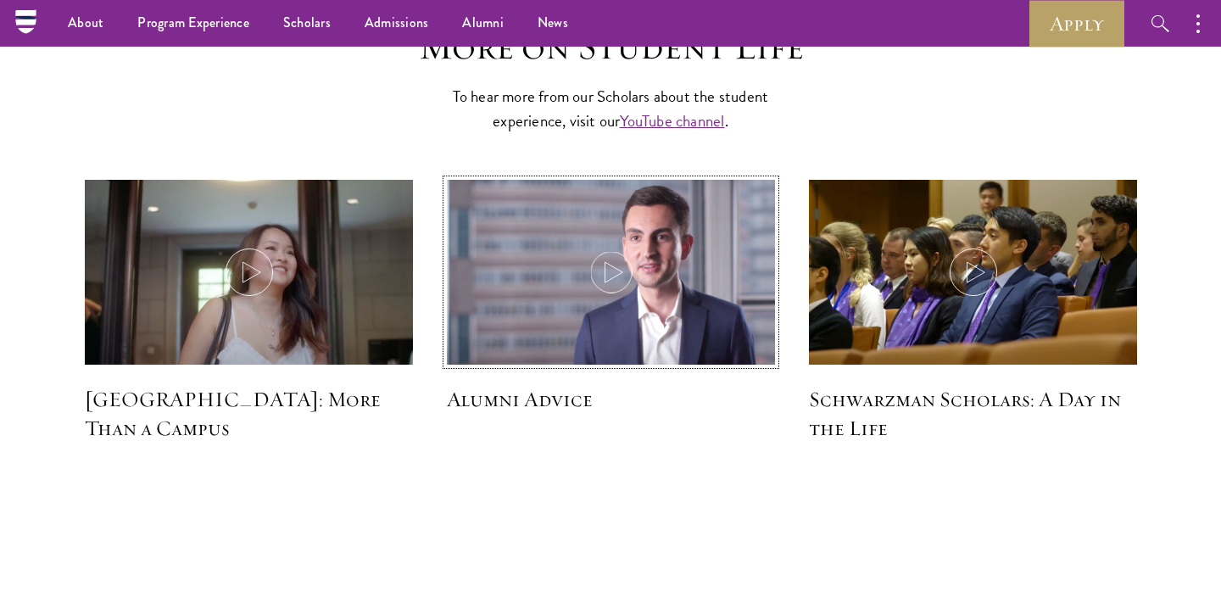
click at [670, 256] on img at bounding box center [611, 274] width 348 height 200
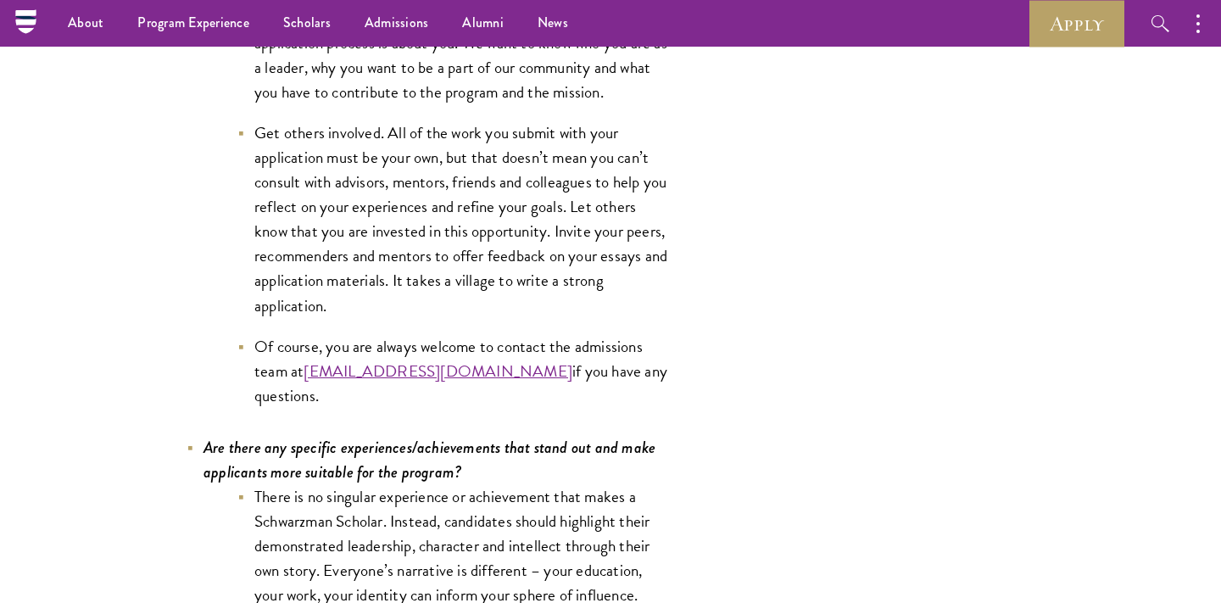
scroll to position [3372, 0]
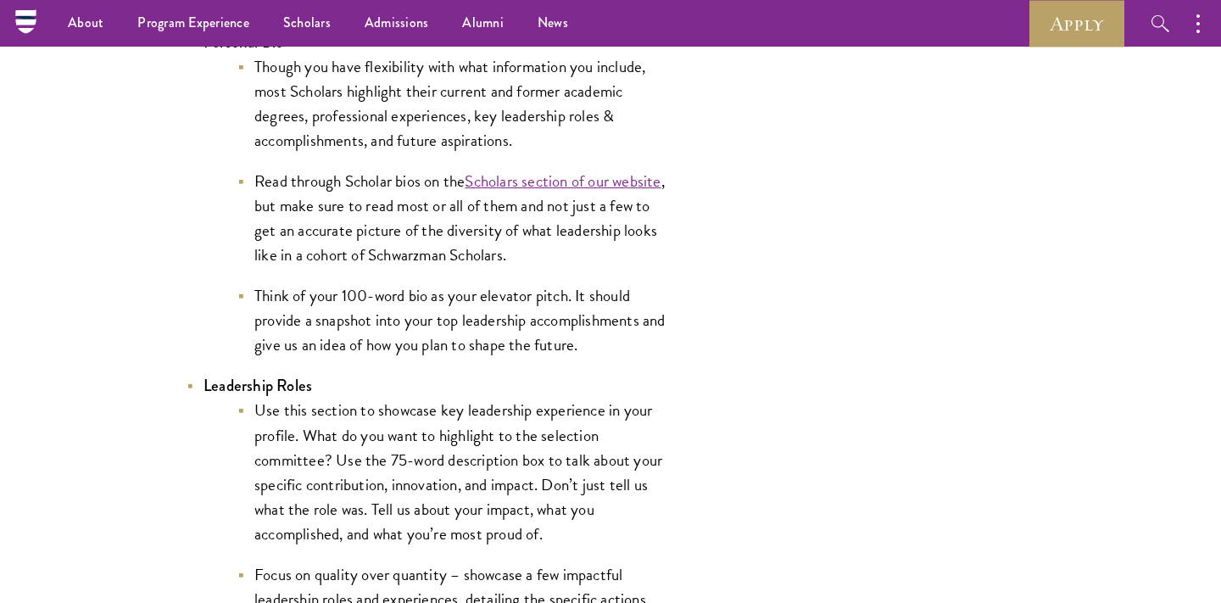
click at [570, 254] on li "Read through Scholar bios on the Scholars section of our website , but make sur…" at bounding box center [453, 218] width 432 height 98
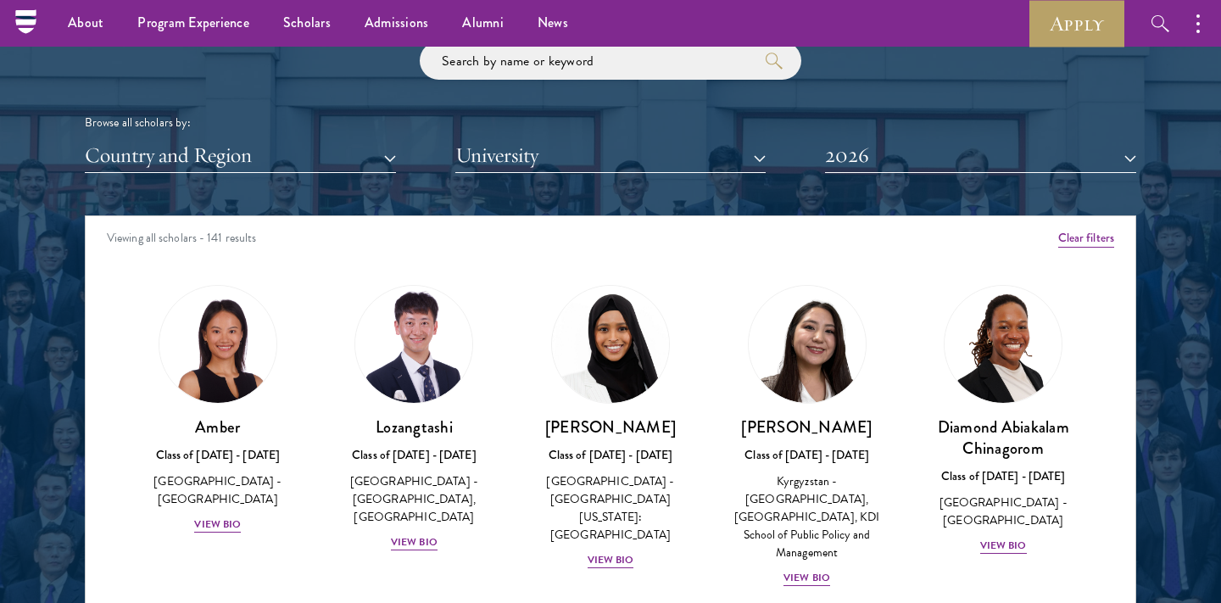
scroll to position [2034, 0]
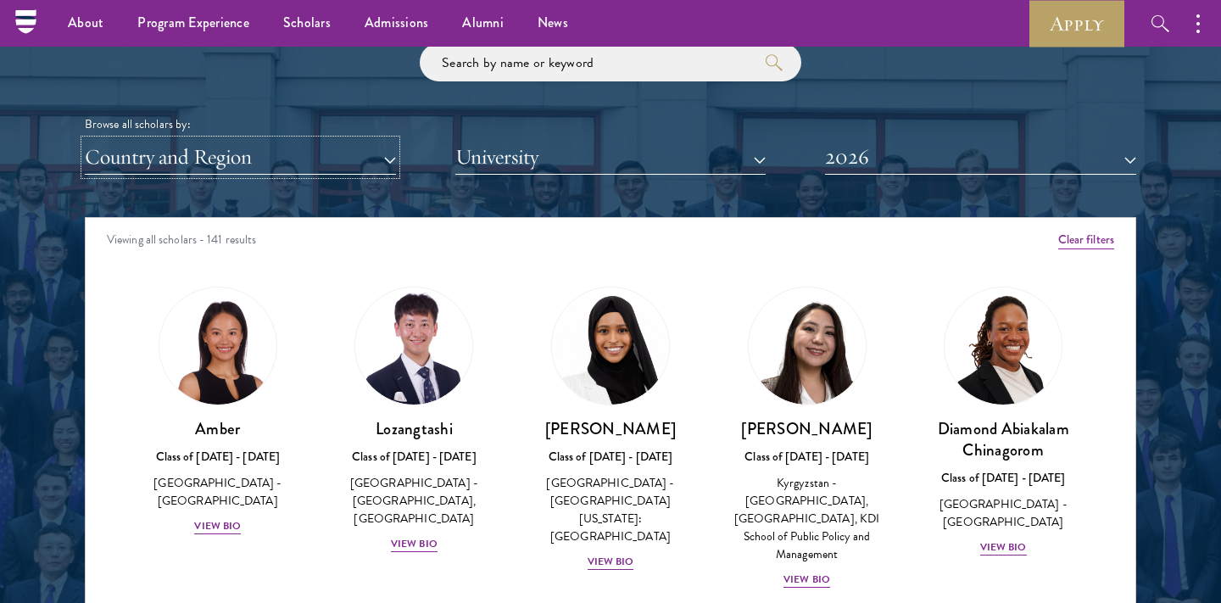
click at [255, 161] on button "Country and Region" at bounding box center [240, 157] width 311 height 35
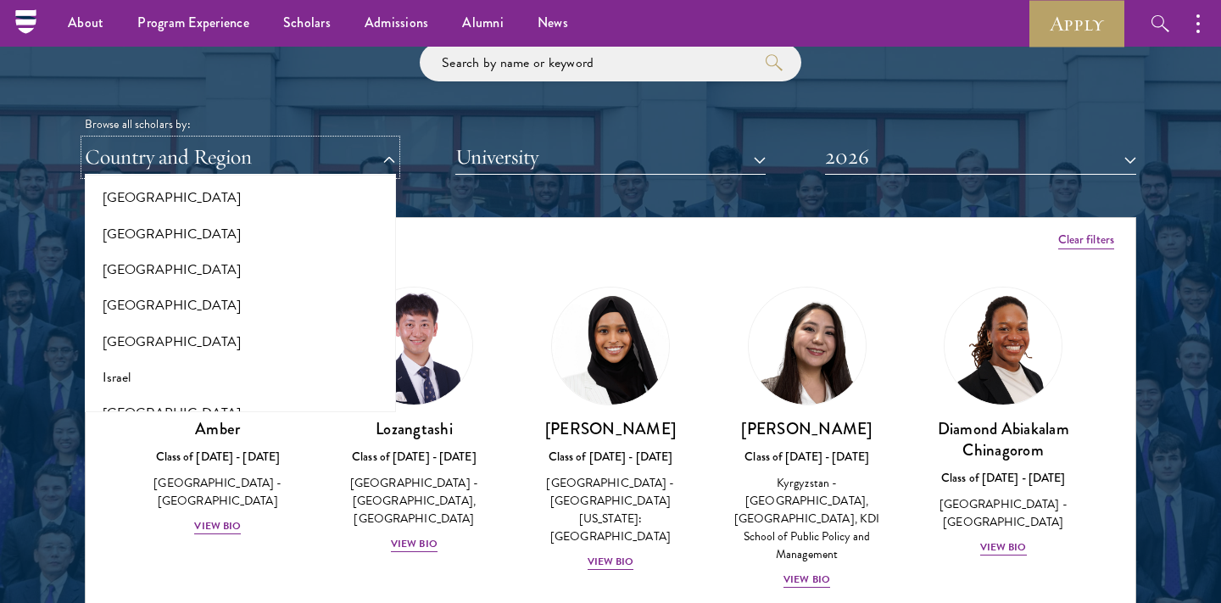
scroll to position [1308, 0]
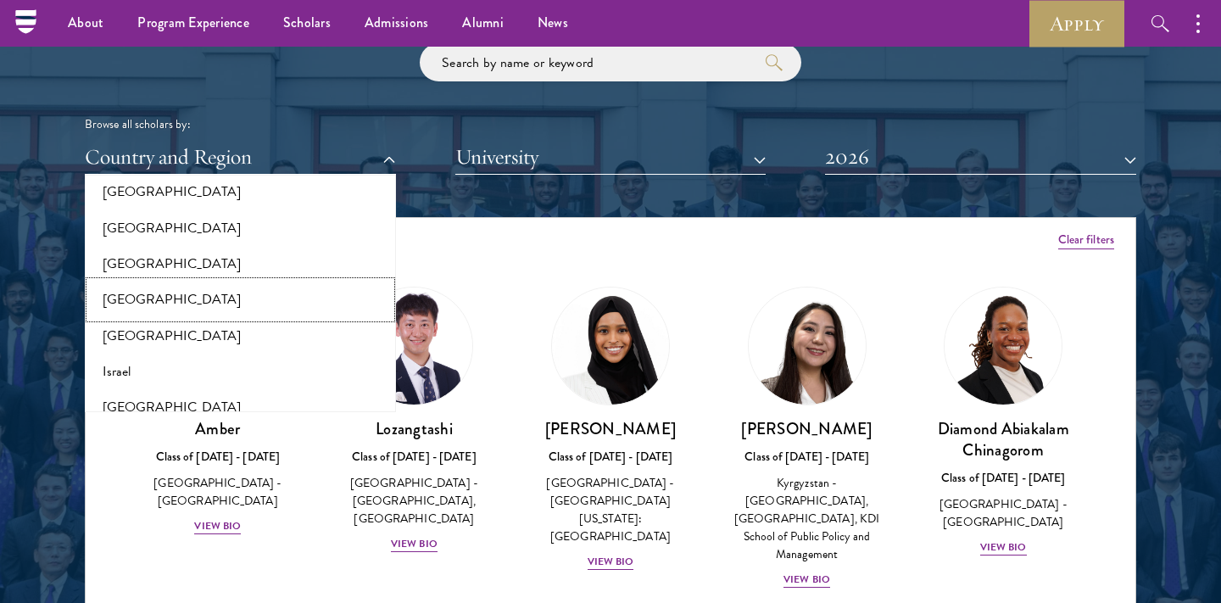
click at [203, 300] on button "[GEOGRAPHIC_DATA]" at bounding box center [240, 299] width 301 height 36
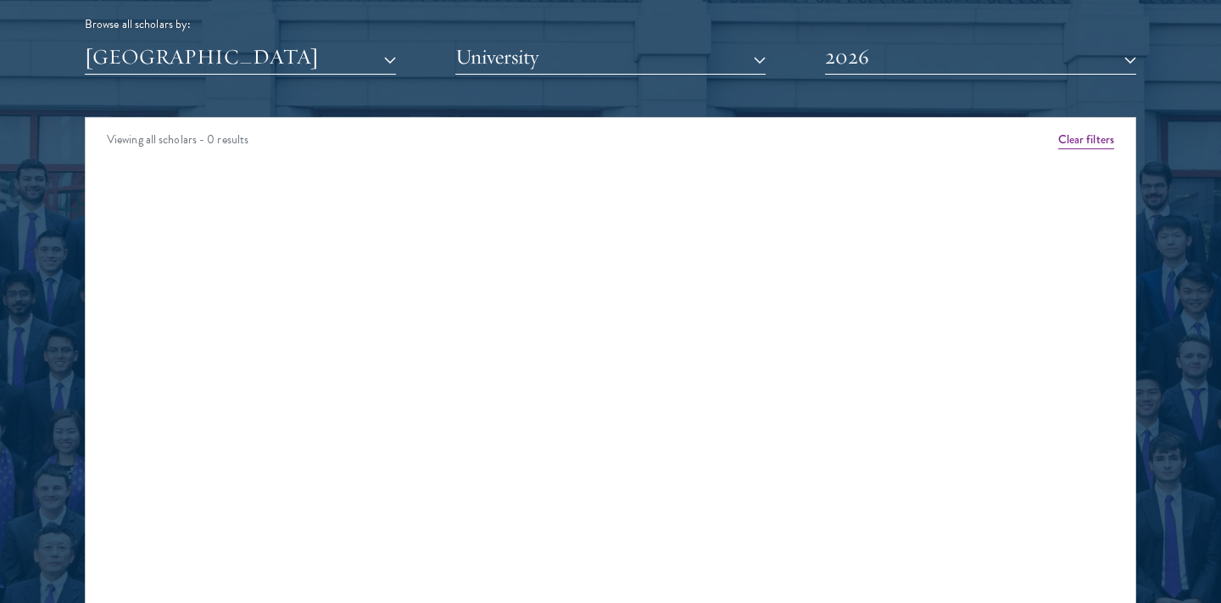
scroll to position [2131, 0]
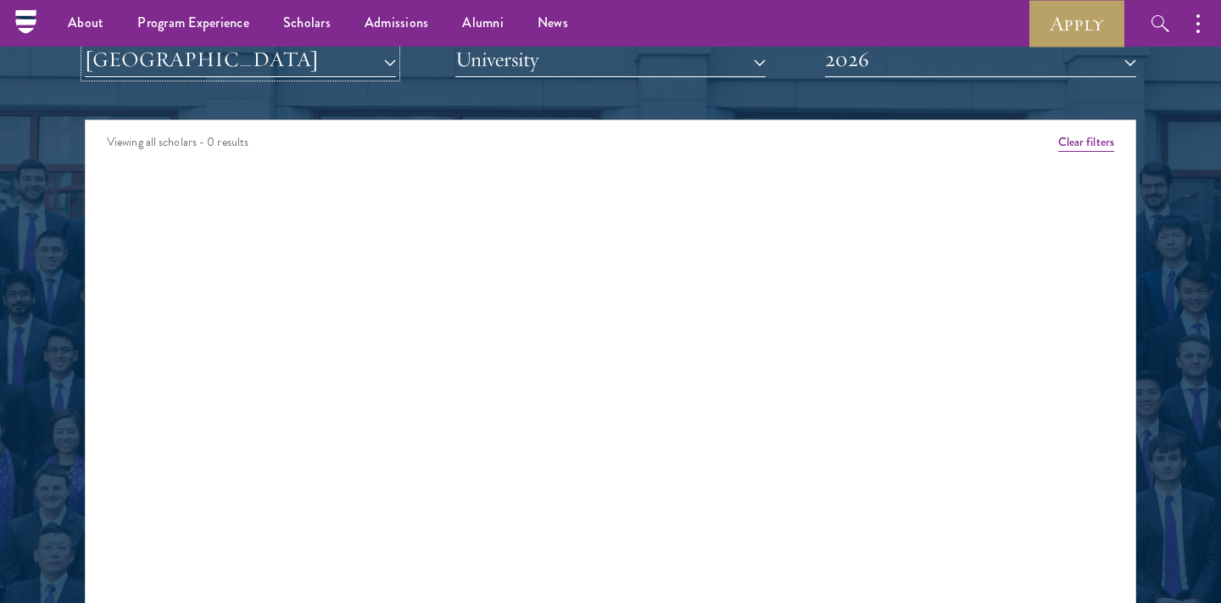
click at [279, 65] on button "[GEOGRAPHIC_DATA]" at bounding box center [240, 59] width 311 height 35
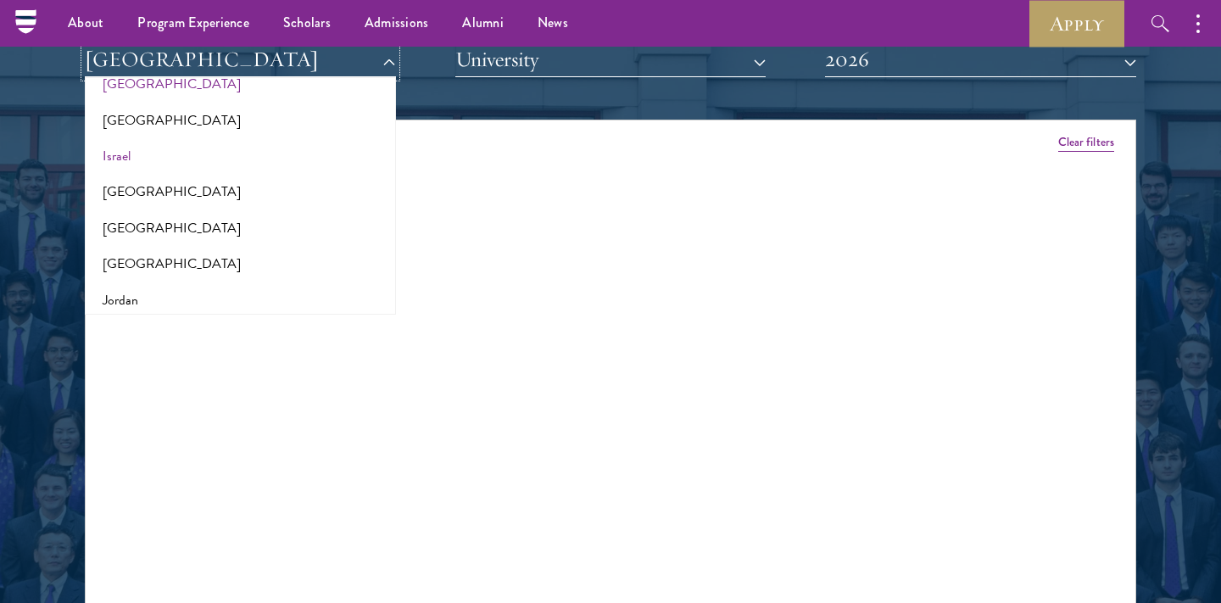
scroll to position [1429, 0]
click at [251, 153] on button "Israel" at bounding box center [240, 153] width 301 height 36
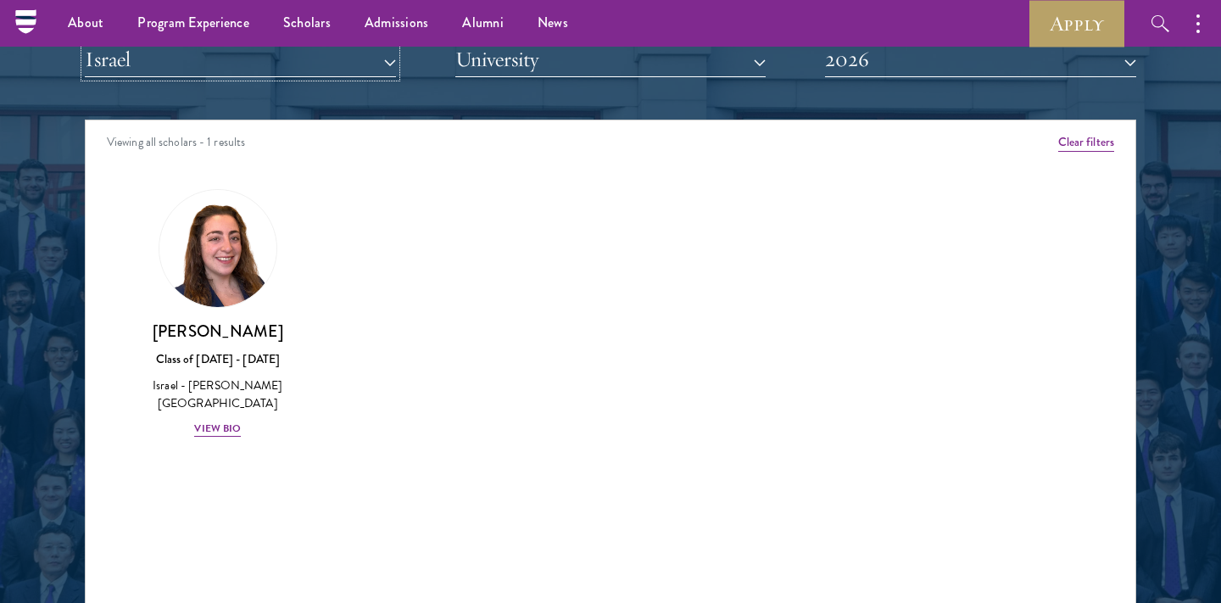
click at [280, 64] on button "Israel" at bounding box center [240, 59] width 311 height 35
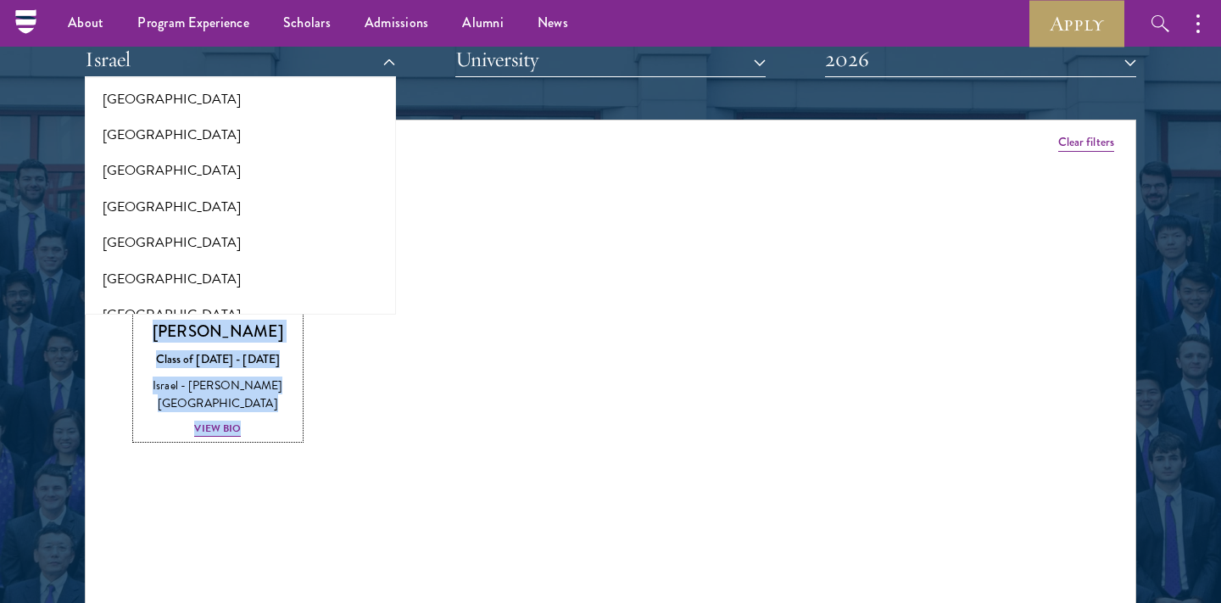
scroll to position [2436, 0]
click at [247, 187] on button "[GEOGRAPHIC_DATA]" at bounding box center [240, 205] width 301 height 36
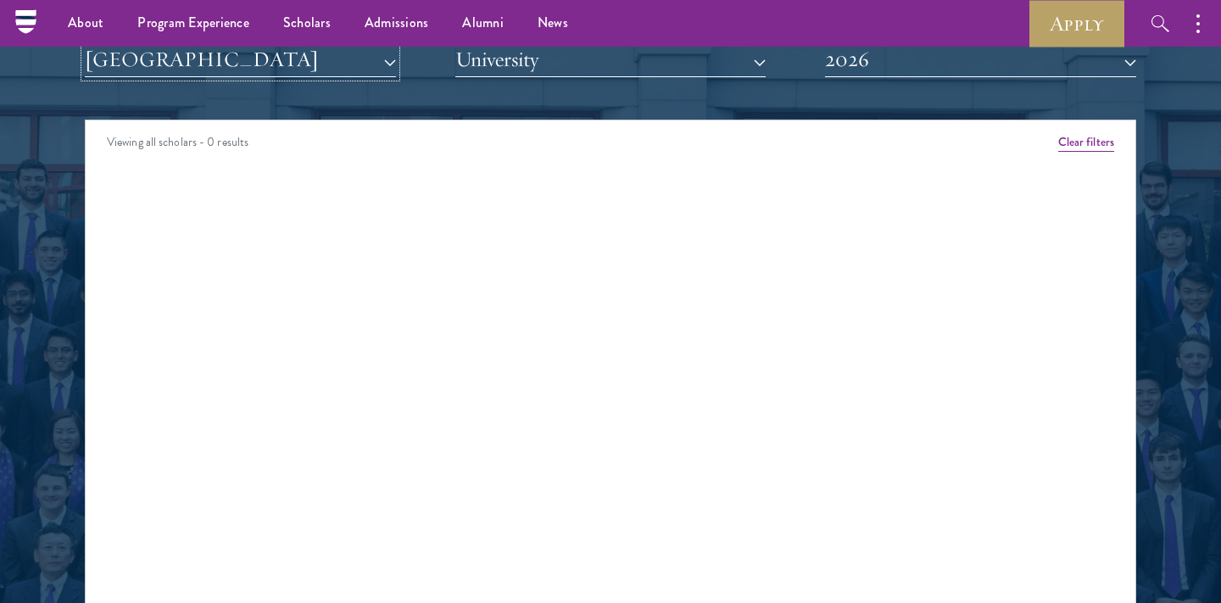
click at [203, 64] on button "[GEOGRAPHIC_DATA]" at bounding box center [240, 59] width 311 height 35
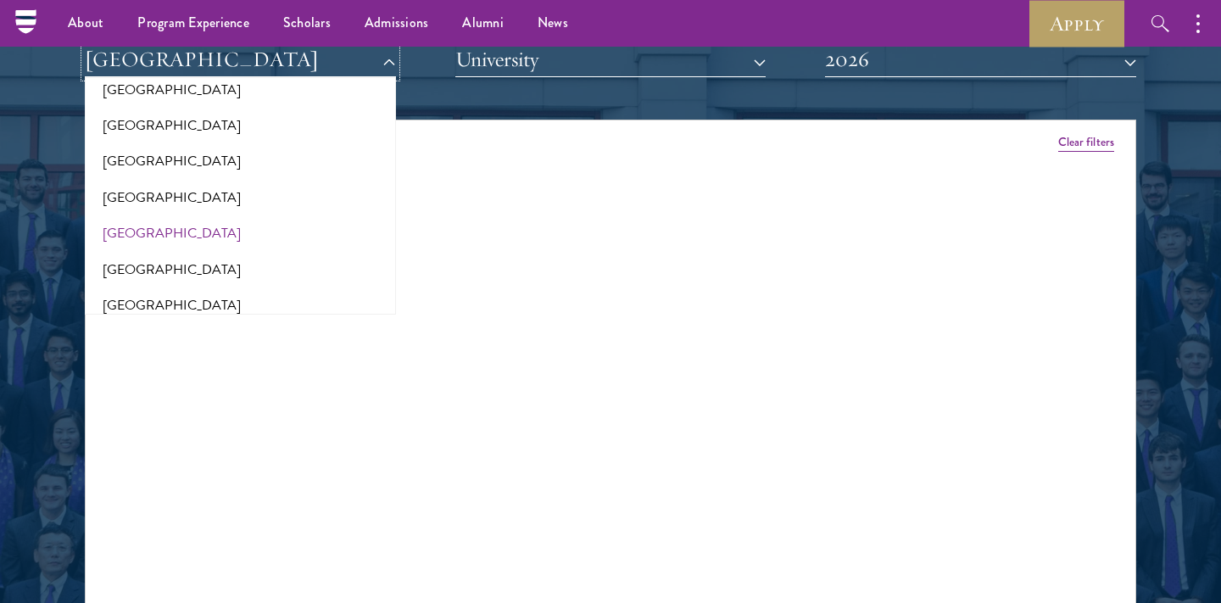
scroll to position [3449, 0]
click at [203, 214] on button "[GEOGRAPHIC_DATA]" at bounding box center [240, 232] width 301 height 36
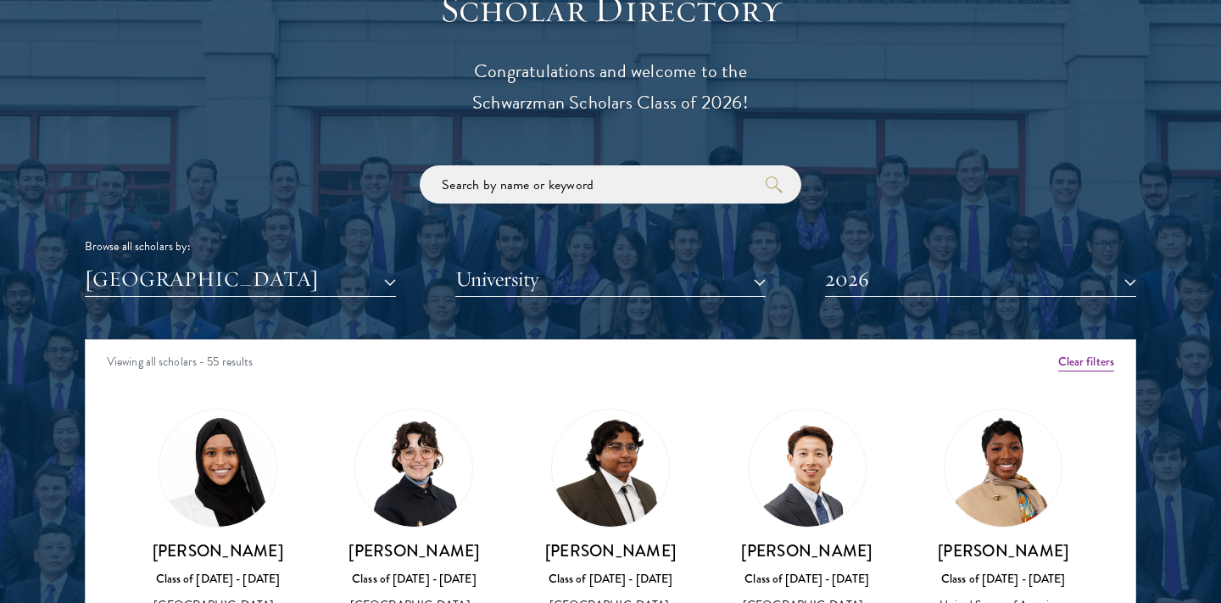
scroll to position [1913, 0]
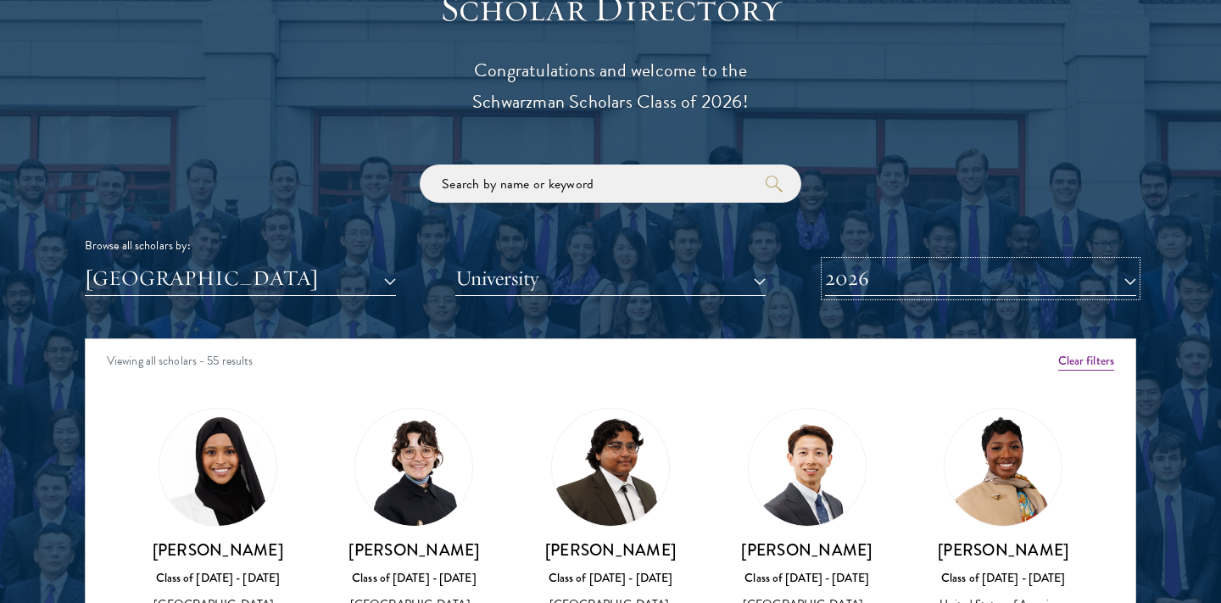
click at [830, 281] on button "2026" at bounding box center [980, 278] width 311 height 35
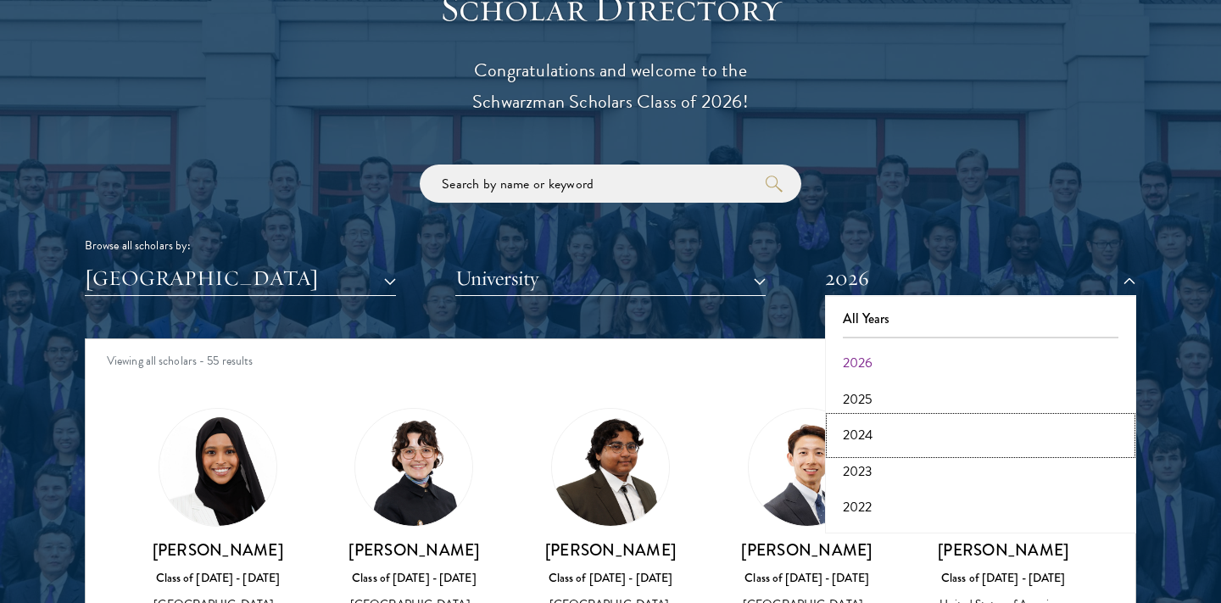
click at [852, 429] on button "2024" at bounding box center [980, 435] width 301 height 36
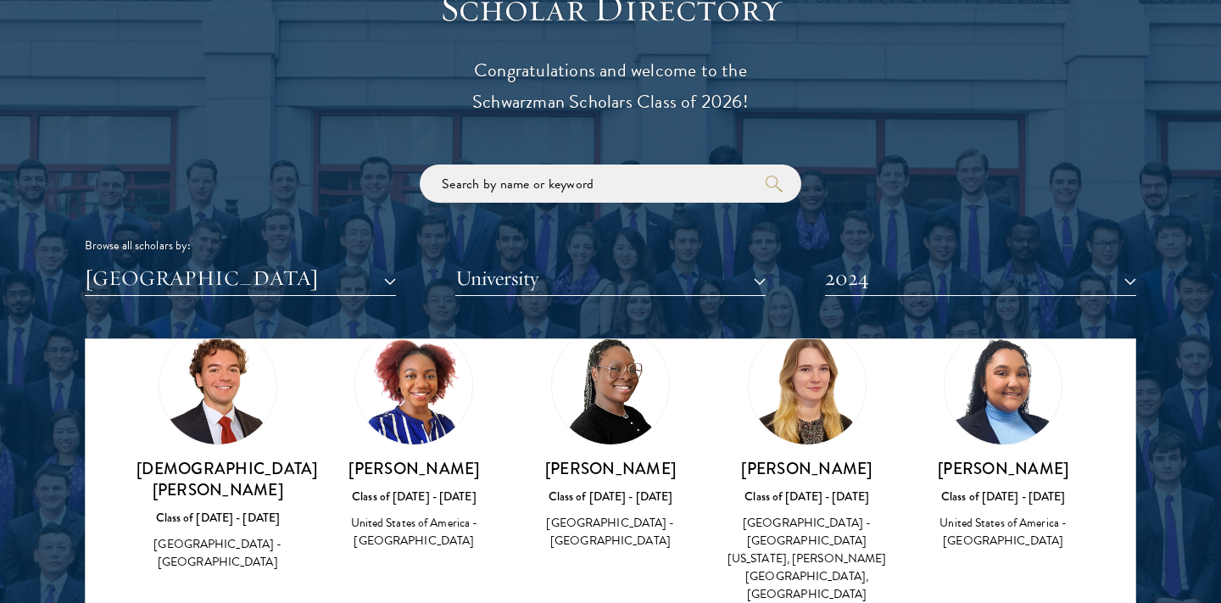
scroll to position [84, 0]
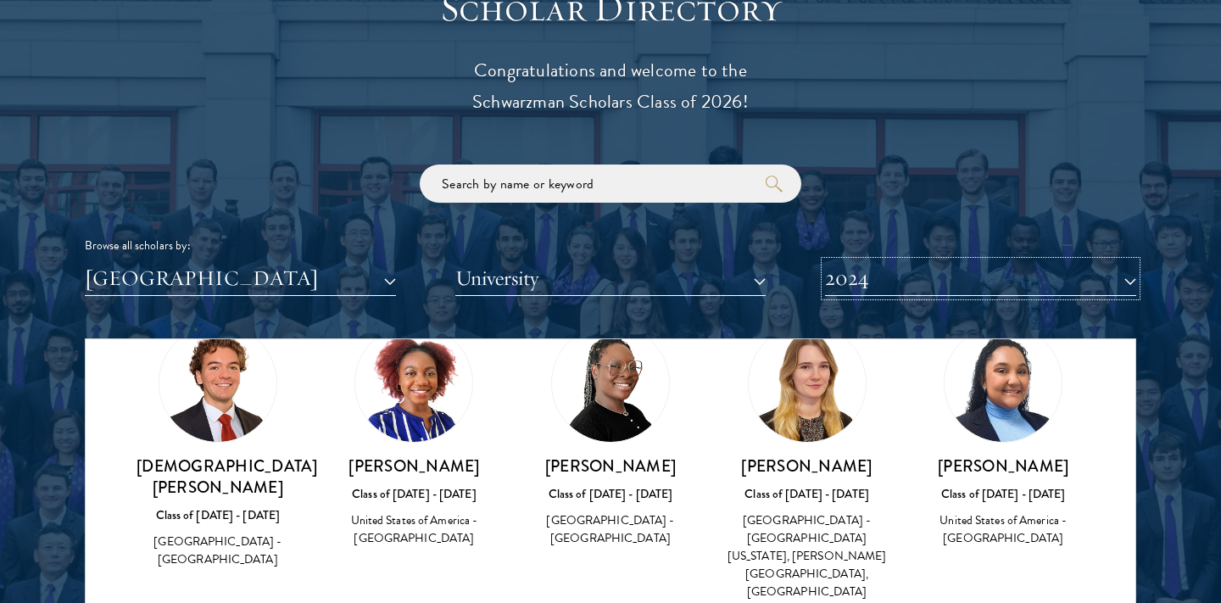
click at [849, 271] on button "2024" at bounding box center [980, 278] width 311 height 35
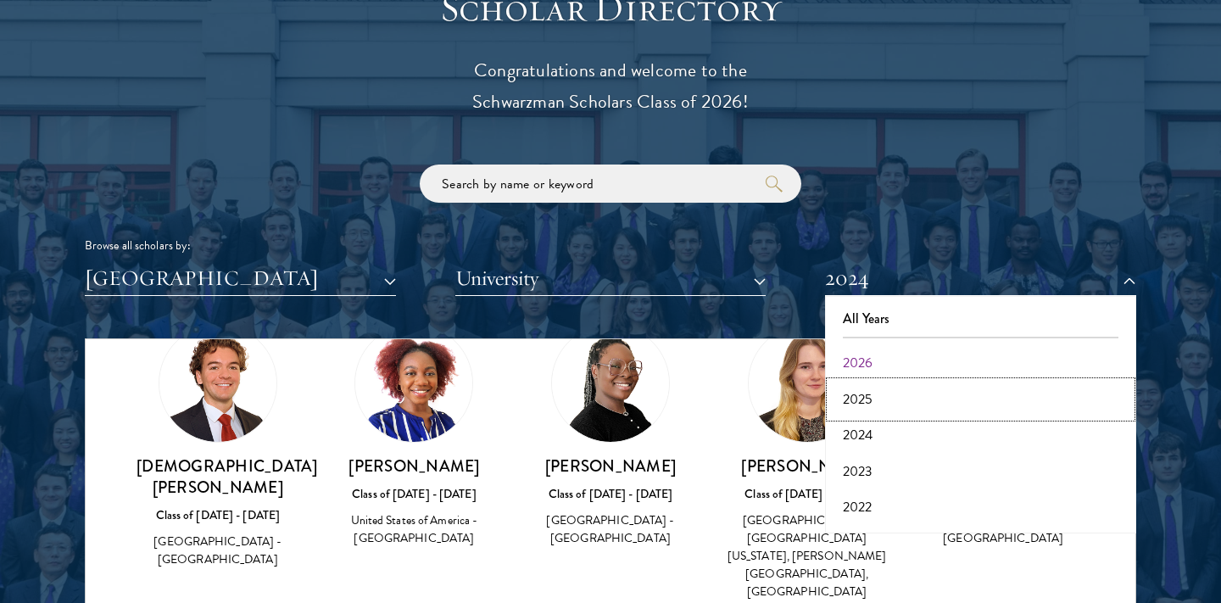
click at [857, 408] on button "2025" at bounding box center [980, 399] width 301 height 36
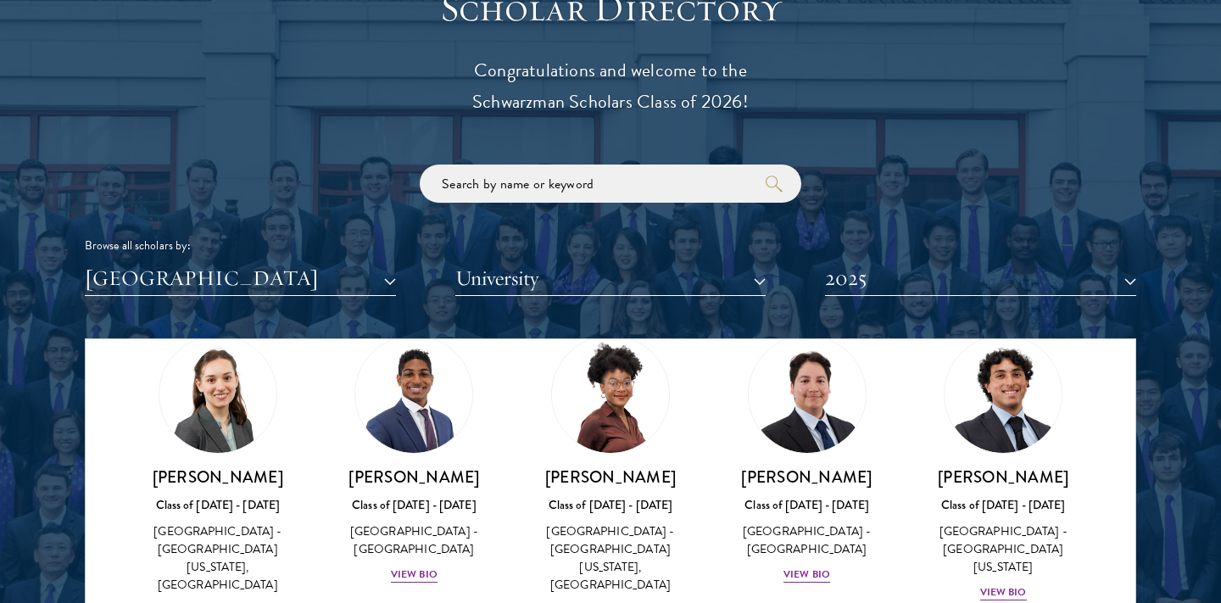
scroll to position [92, 0]
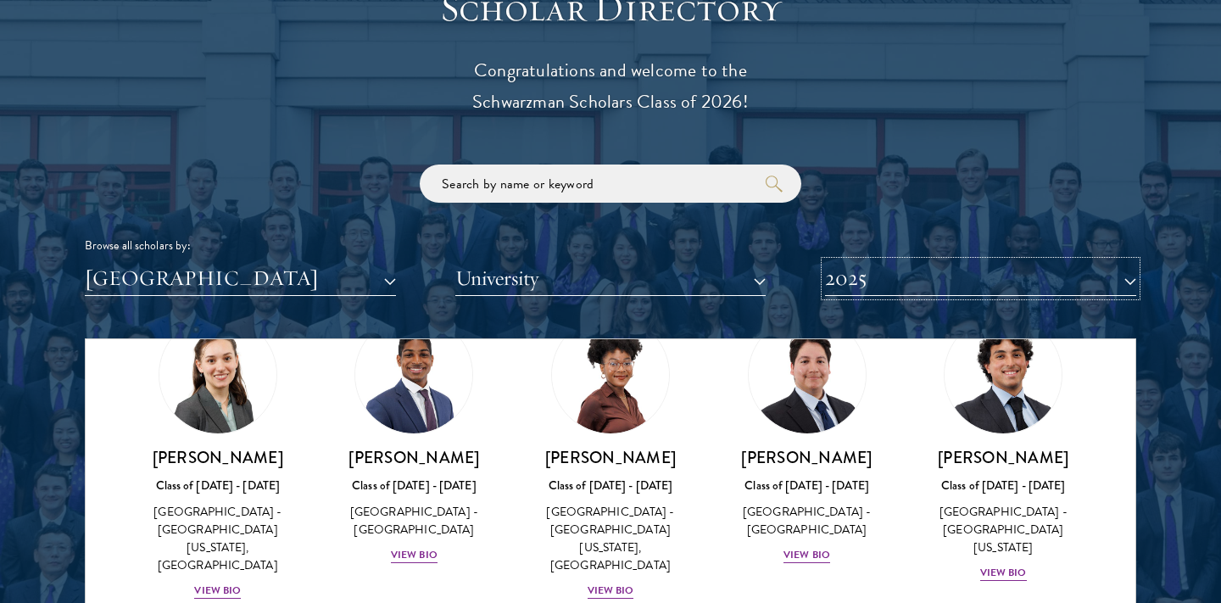
click at [838, 280] on button "2025" at bounding box center [980, 278] width 311 height 35
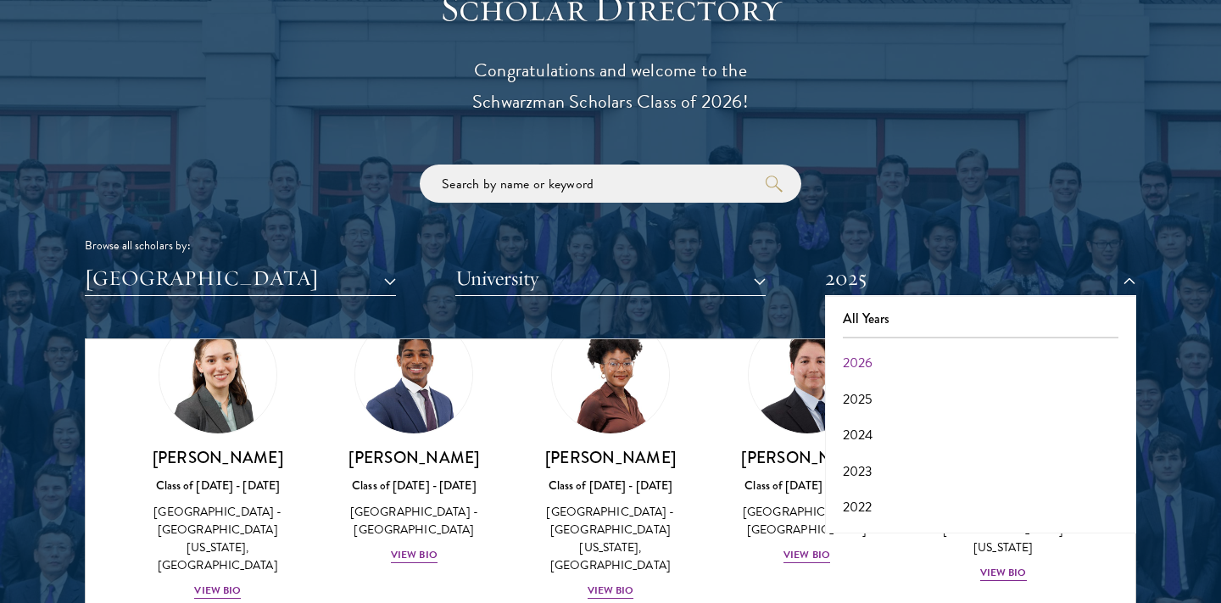
click at [130, 359] on div "Nicole Adamson Class of 2024 - 2025 United States of America - University of Ca…" at bounding box center [218, 457] width 197 height 319
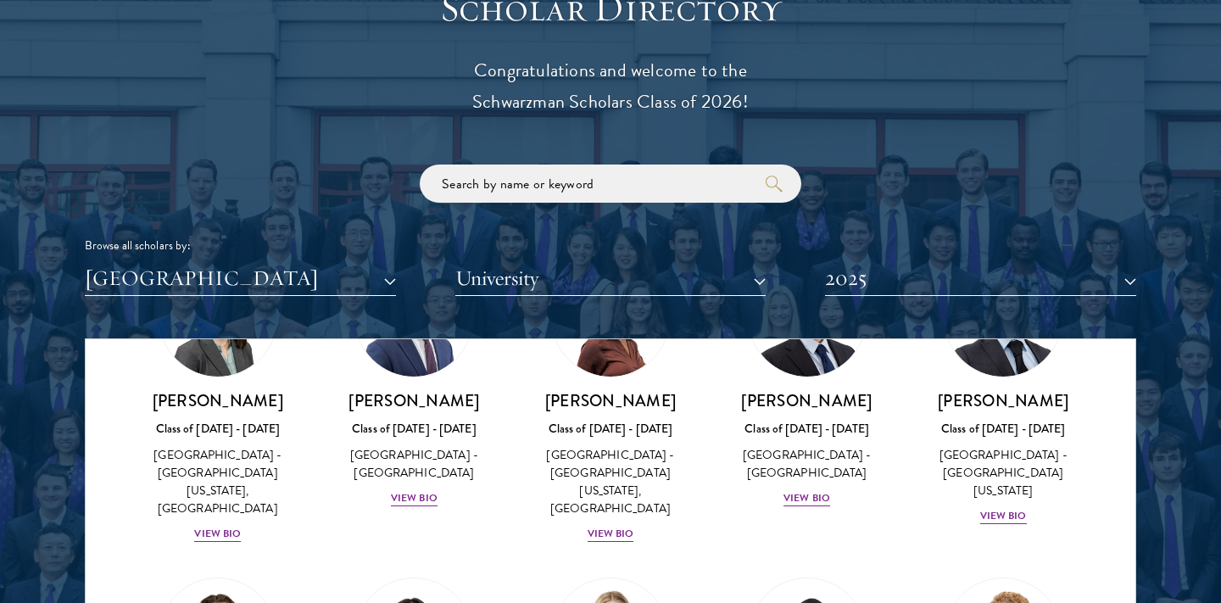
scroll to position [144, 0]
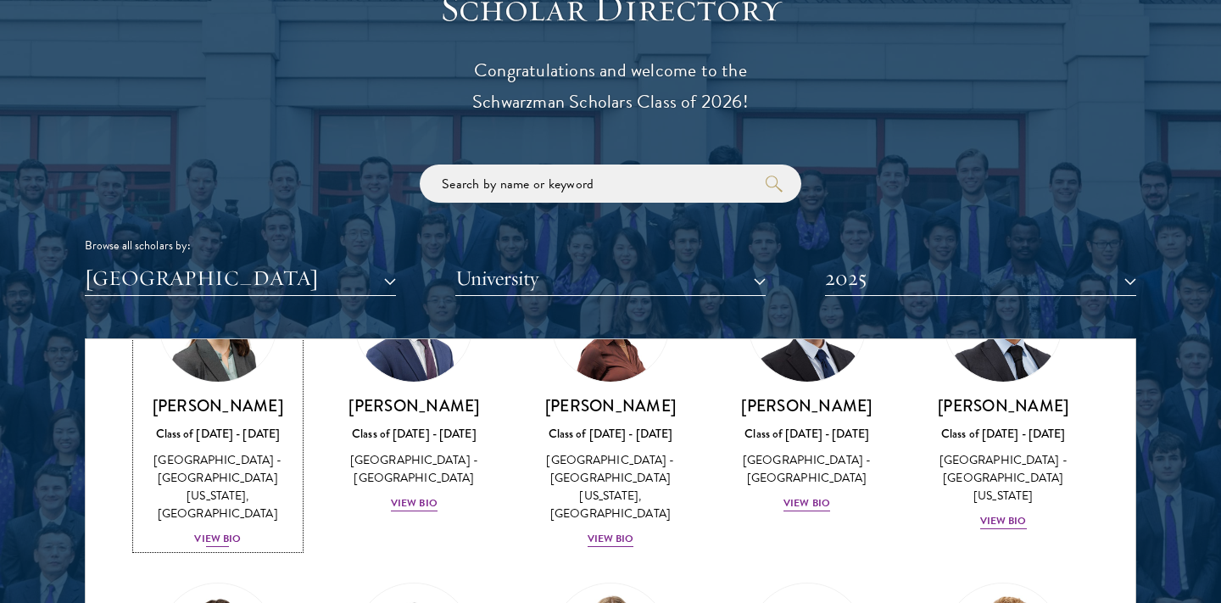
click at [203, 531] on div "View Bio" at bounding box center [217, 539] width 47 height 16
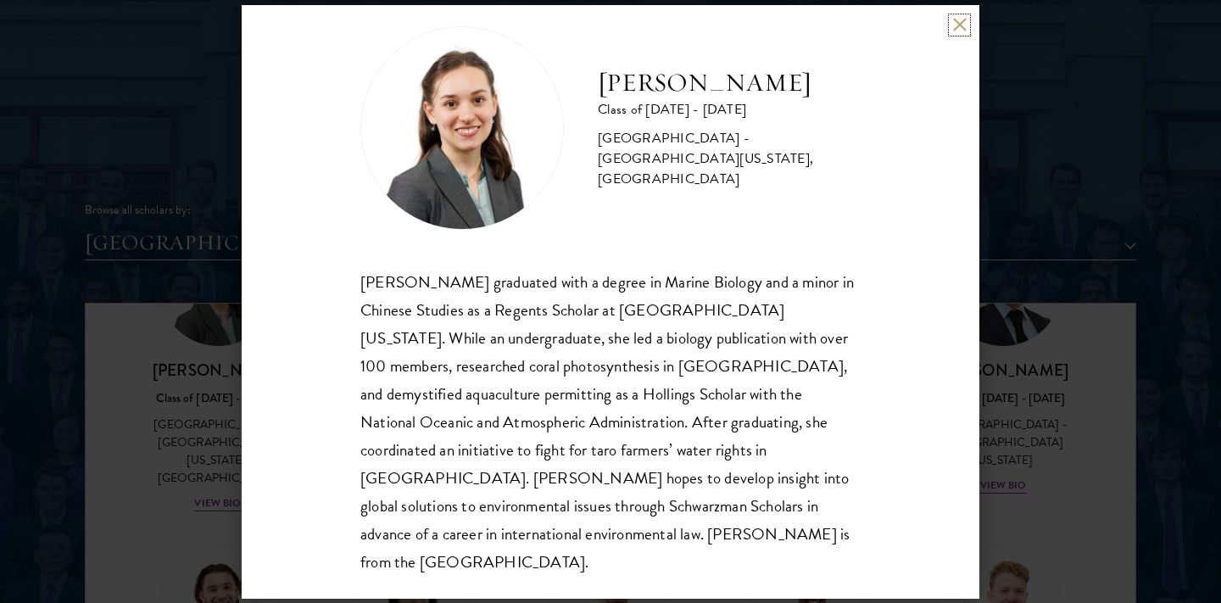
scroll to position [1951, 0]
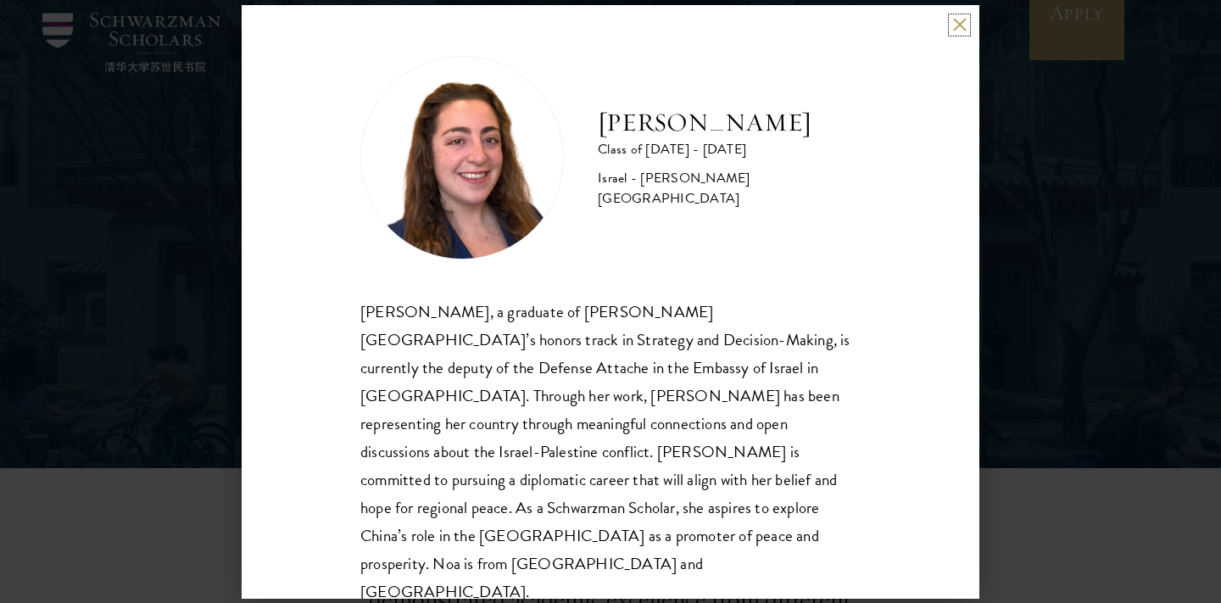
scroll to position [64, 0]
